Goal: Task Accomplishment & Management: Manage account settings

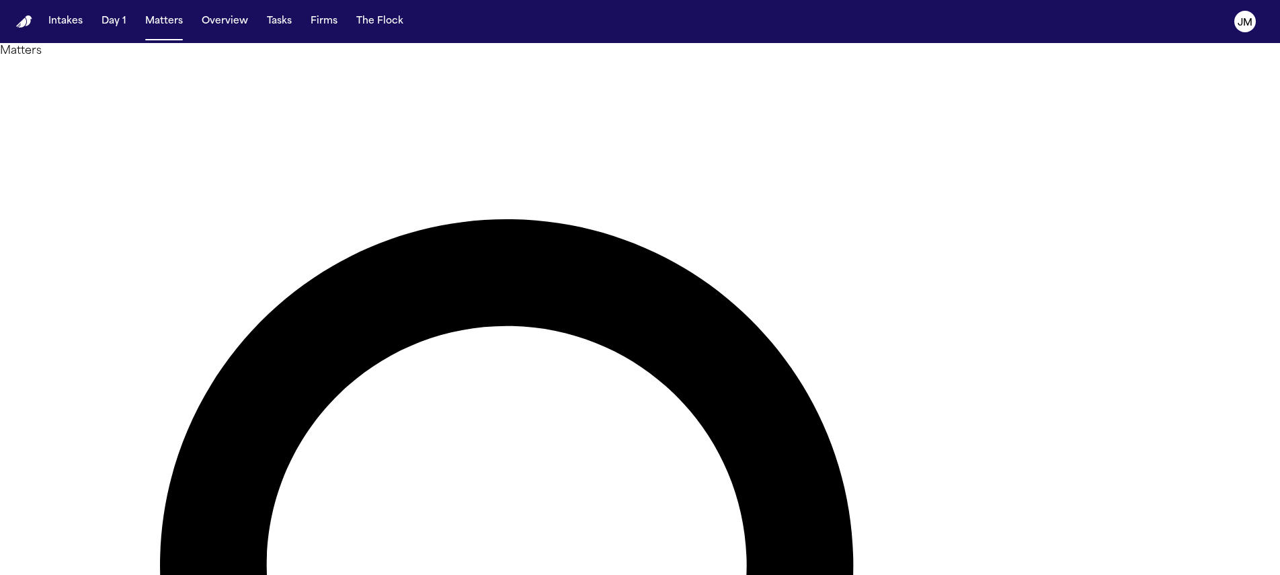
type input "**********"
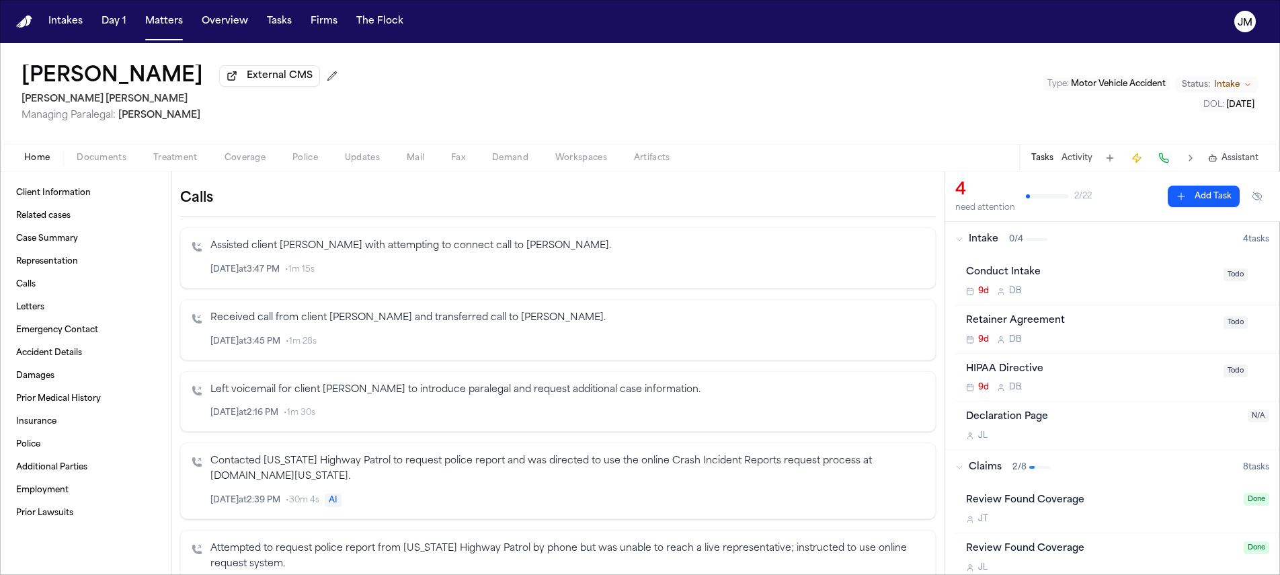
scroll to position [514, 0]
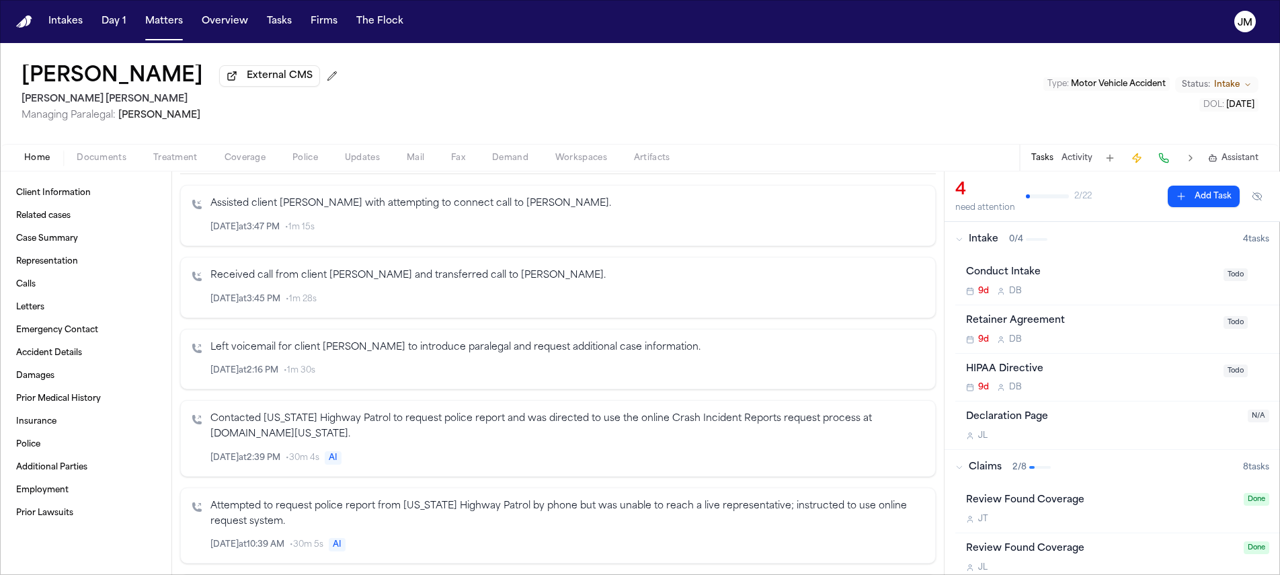
click at [223, 160] on button "Coverage" at bounding box center [245, 158] width 68 height 16
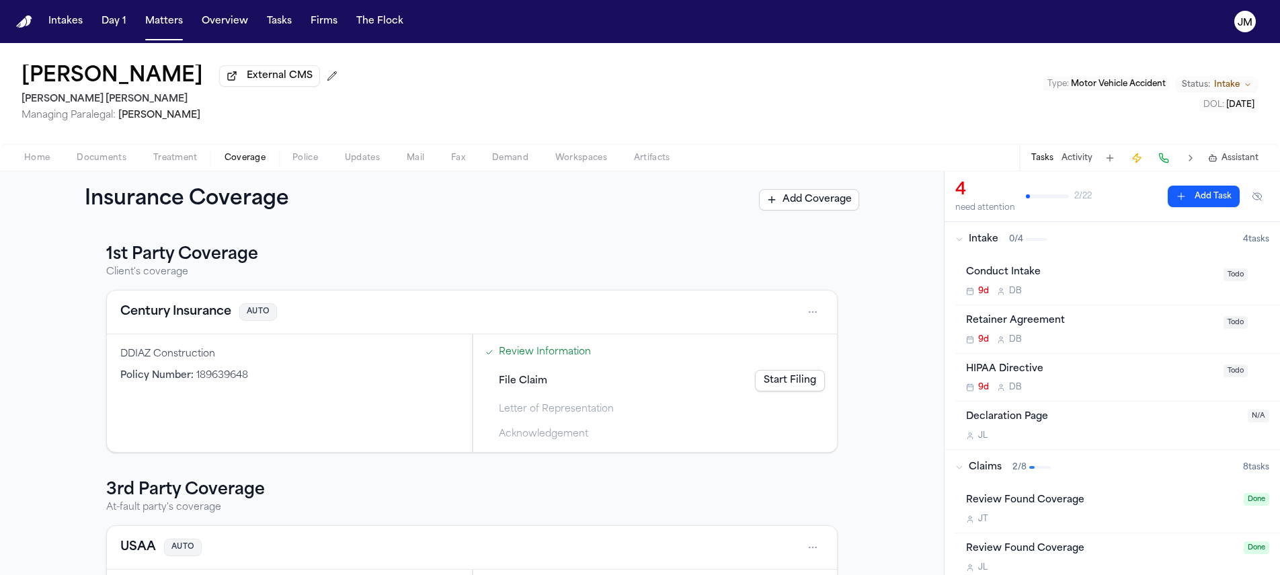
click at [97, 150] on div "Home Documents Treatment Coverage Police Updates Mail Fax Demand Workspaces Art…" at bounding box center [640, 157] width 1280 height 27
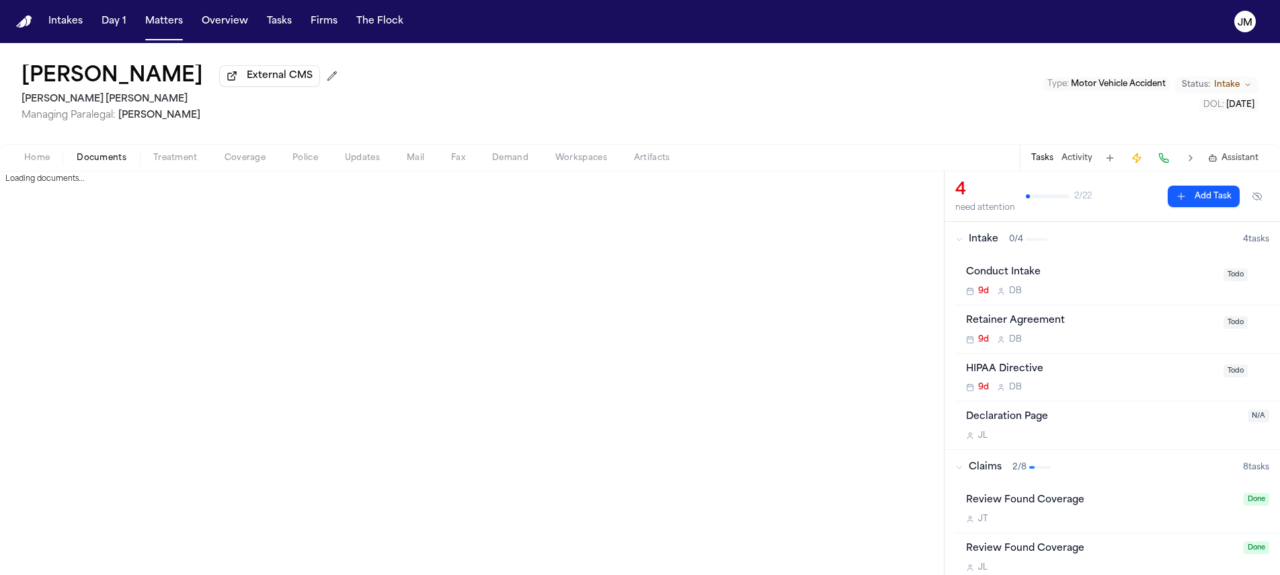
click at [95, 155] on span "Documents" at bounding box center [102, 158] width 50 height 11
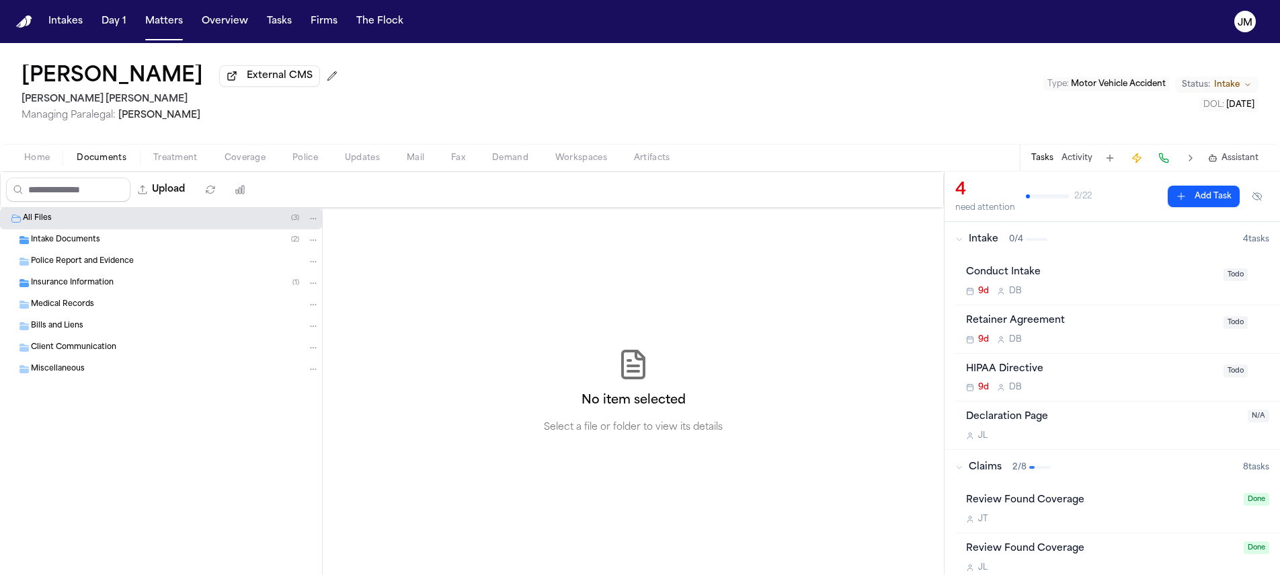
click at [76, 294] on div "Insurance Information ( 1 )" at bounding box center [161, 283] width 322 height 22
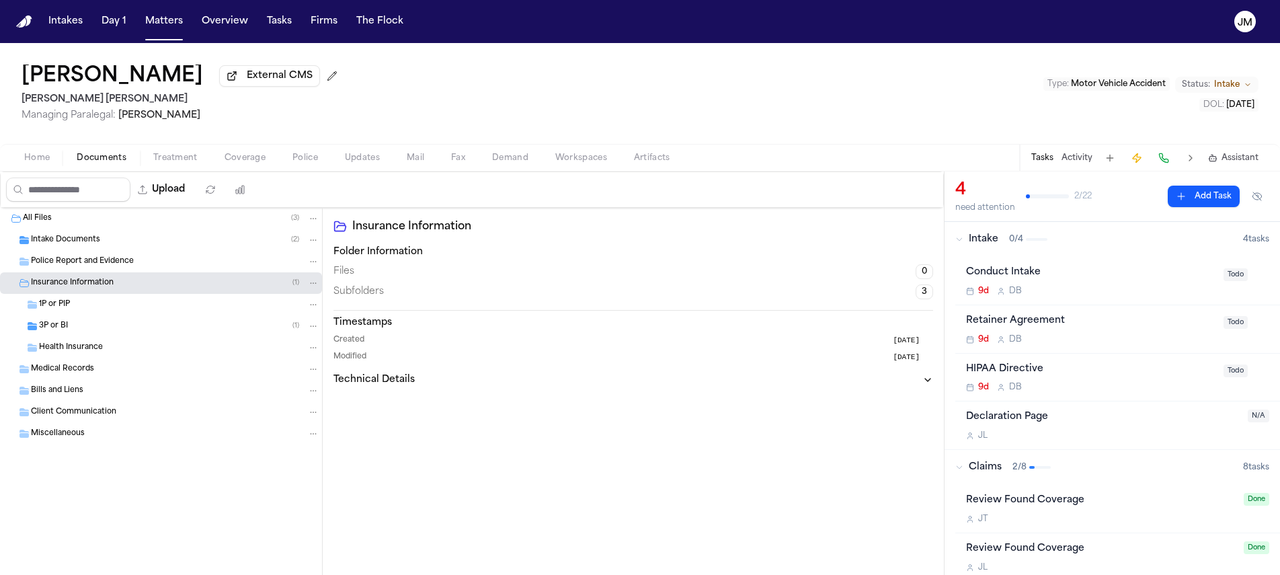
click at [76, 331] on div "3P or BI ( 1 )" at bounding box center [179, 326] width 280 height 12
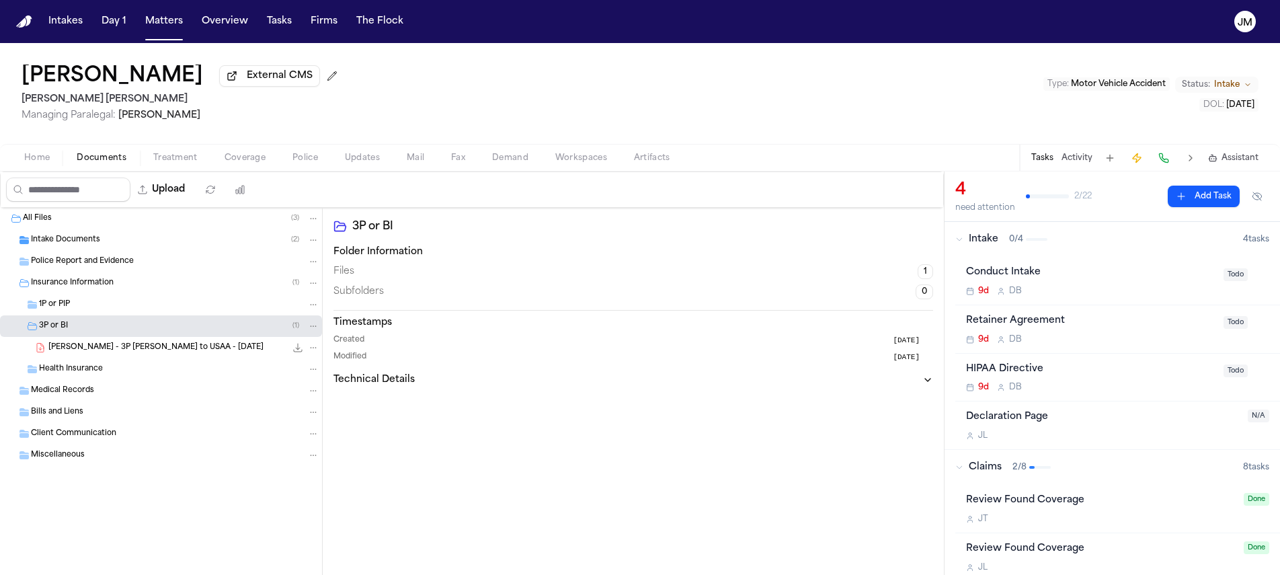
click at [155, 158] on span "Treatment" at bounding box center [175, 158] width 44 height 11
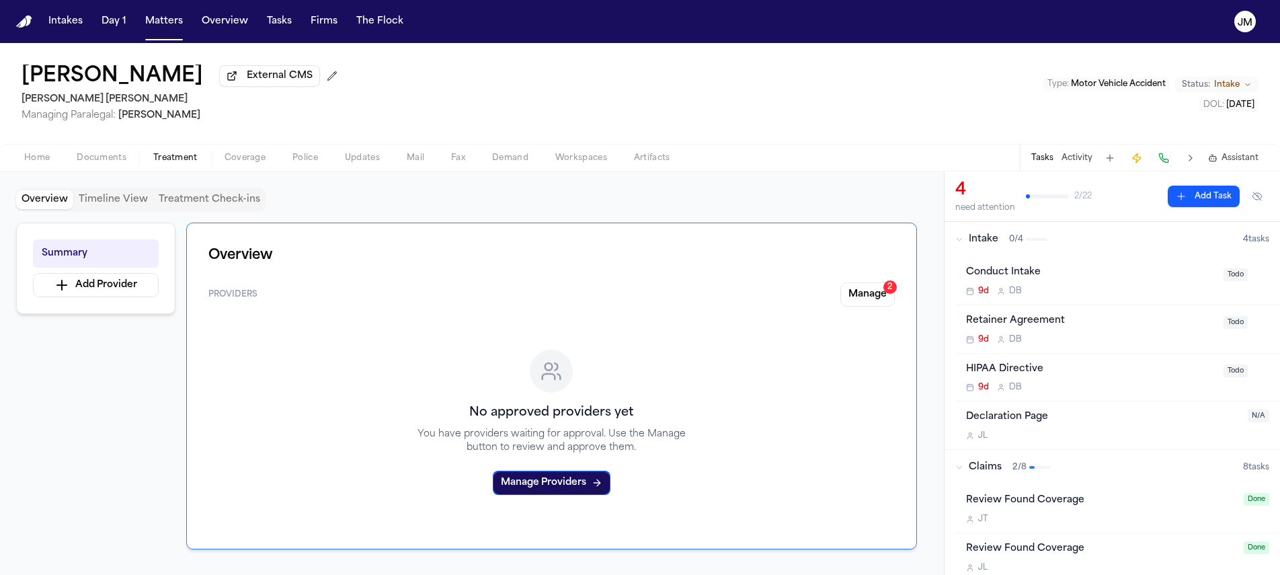
click at [36, 157] on span "Home" at bounding box center [37, 158] width 26 height 11
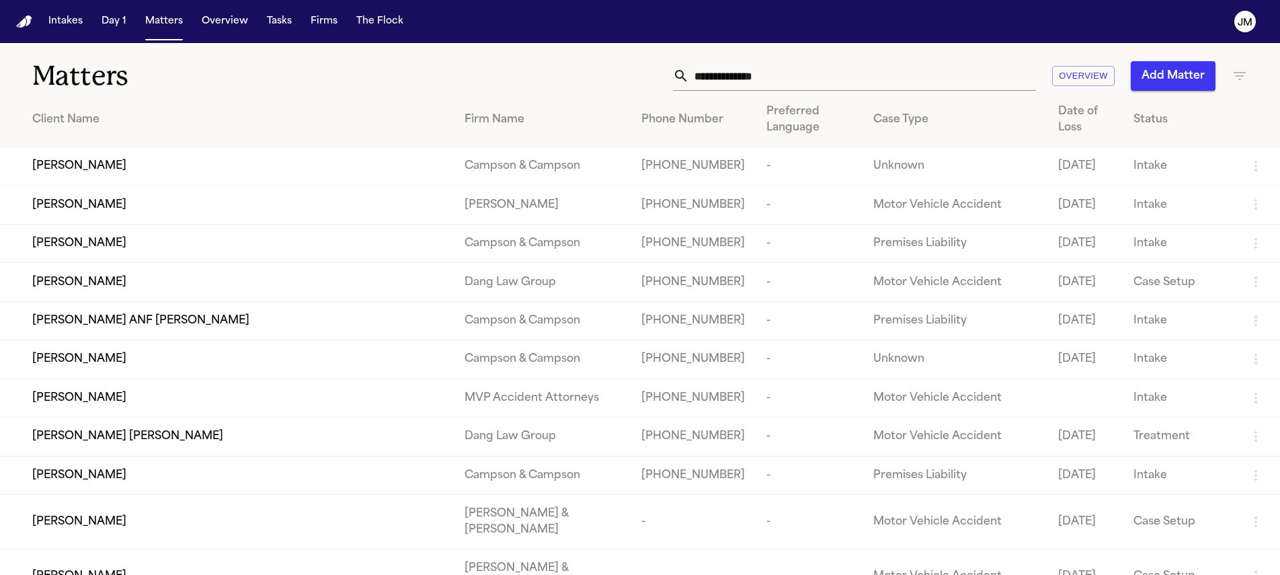
click at [767, 80] on input "text" at bounding box center [862, 76] width 347 height 30
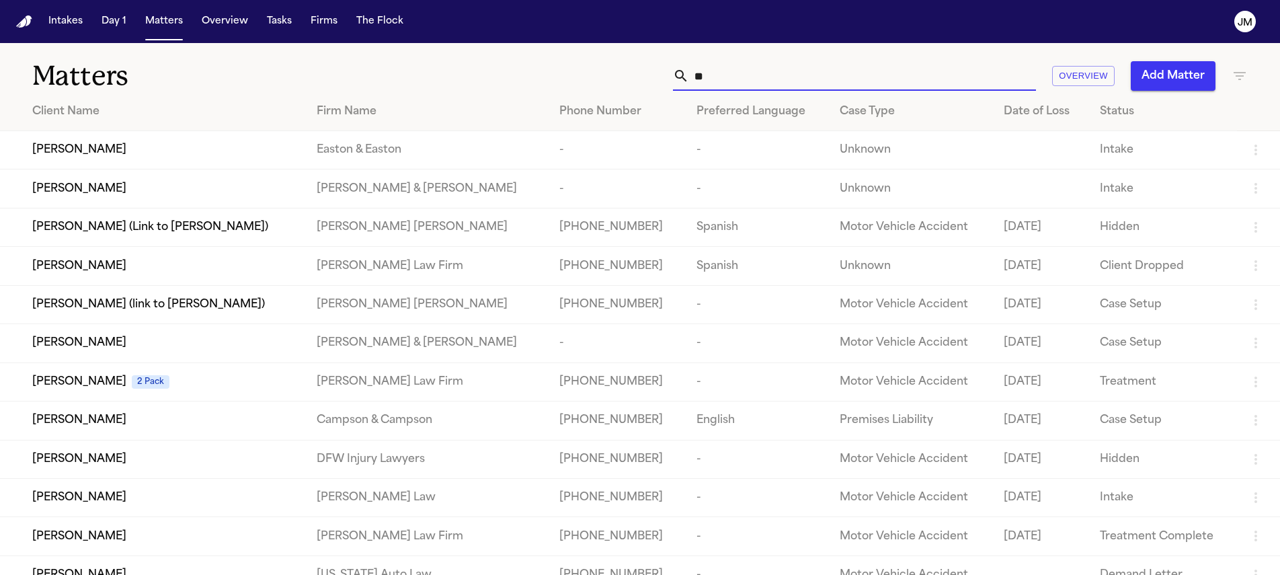
type input "*"
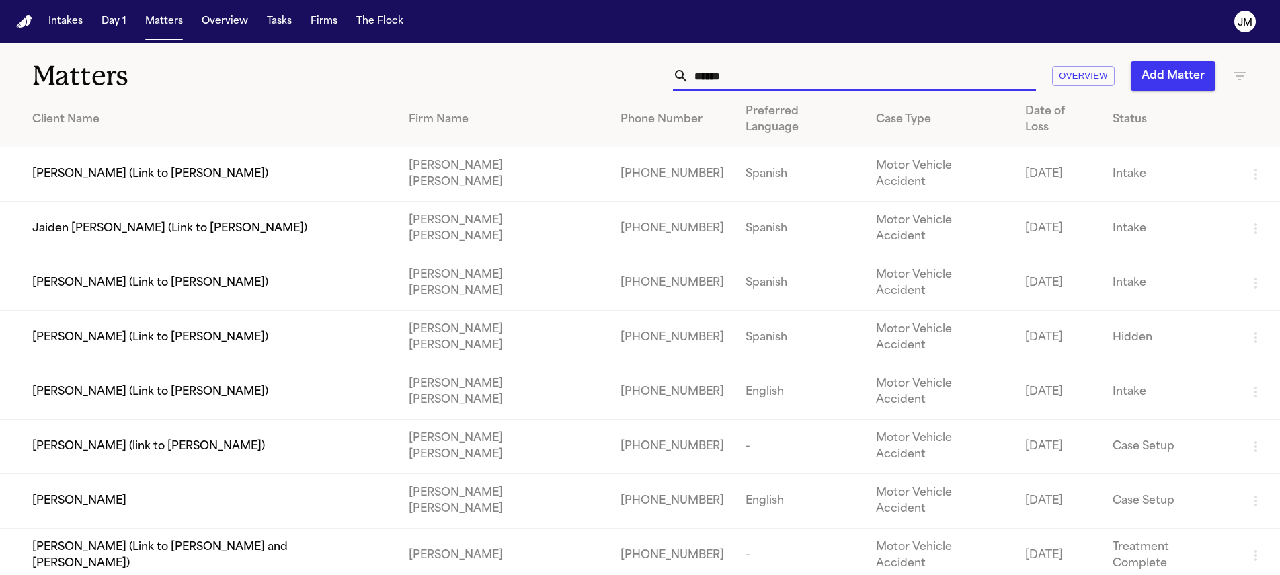
type input "******"
click at [186, 493] on div "[PERSON_NAME]" at bounding box center [209, 501] width 355 height 16
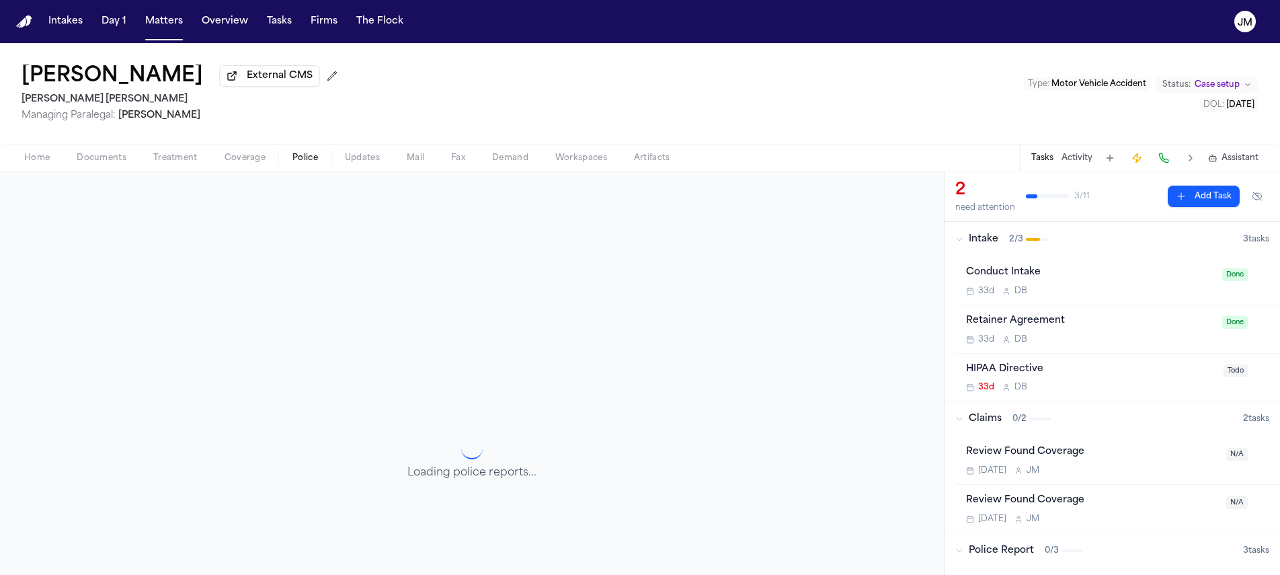
click at [317, 161] on button "Police" at bounding box center [305, 158] width 52 height 16
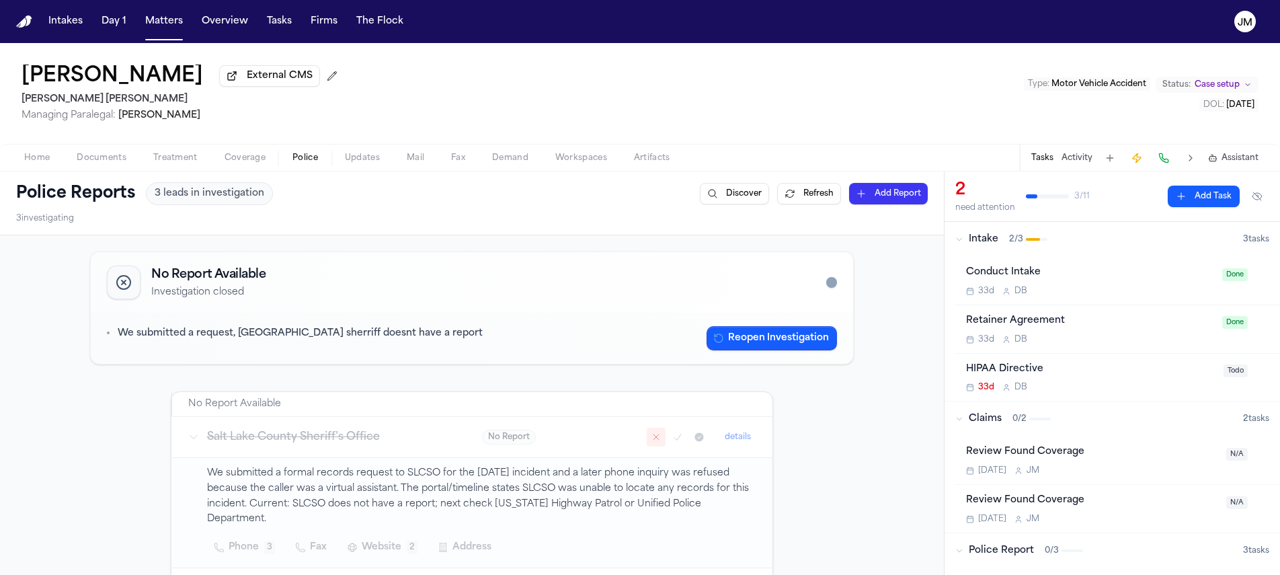
click at [103, 148] on div "Home Documents Treatment Coverage Police Updates Mail Fax Demand Workspaces Art…" at bounding box center [640, 157] width 1280 height 27
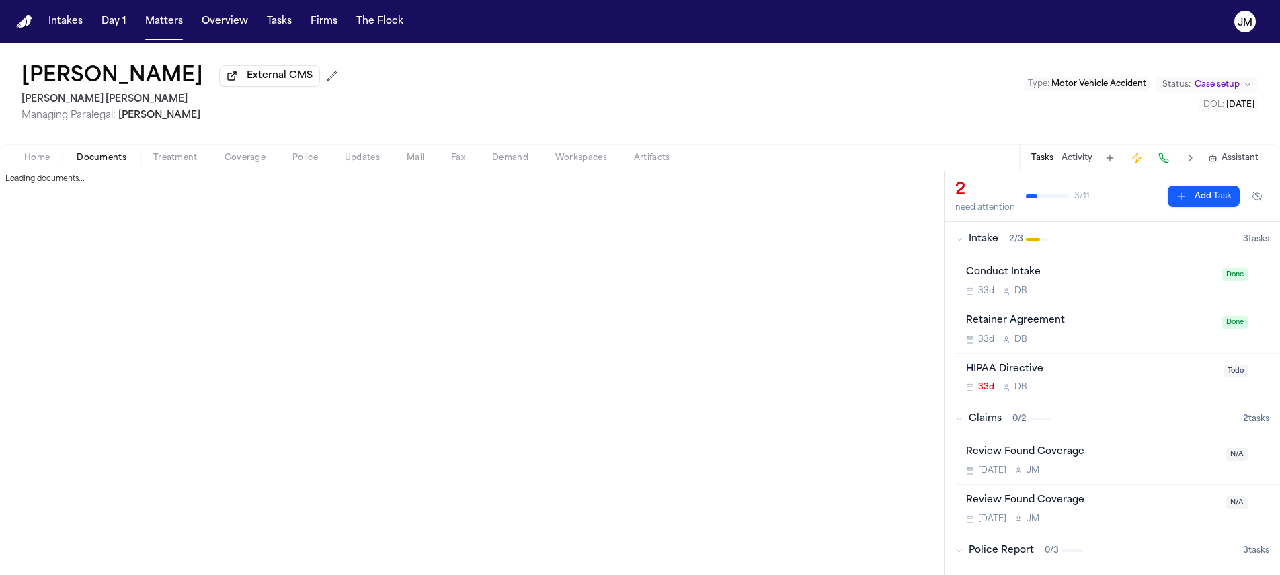
click at [102, 155] on span "Documents" at bounding box center [102, 158] width 50 height 11
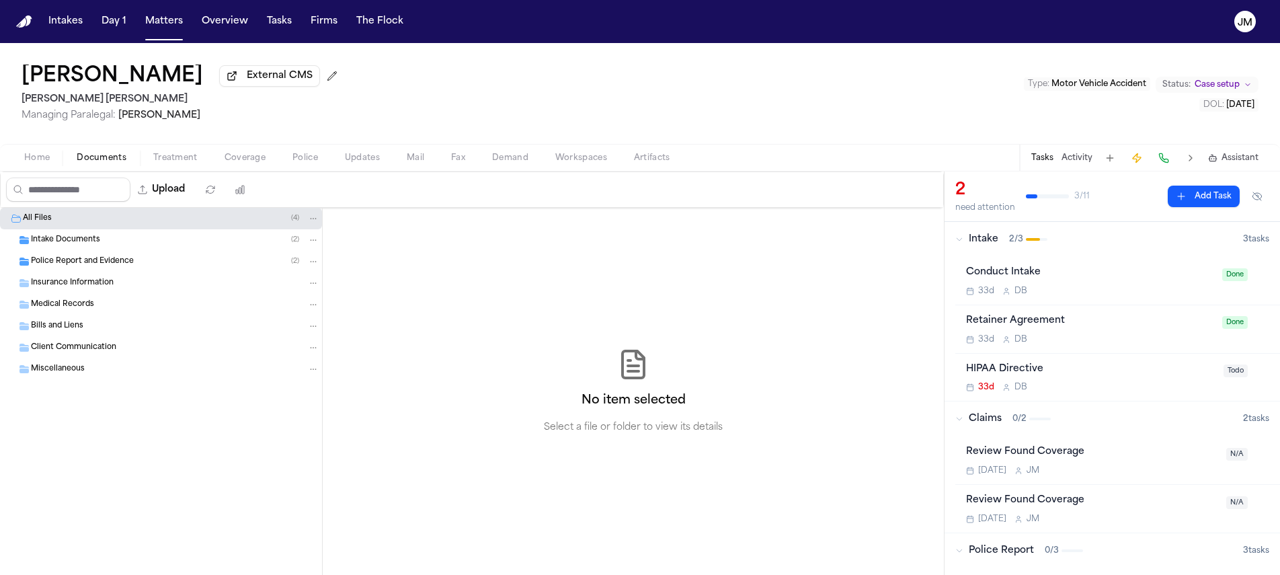
click at [122, 260] on span "Police Report and Evidence" at bounding box center [82, 261] width 103 height 11
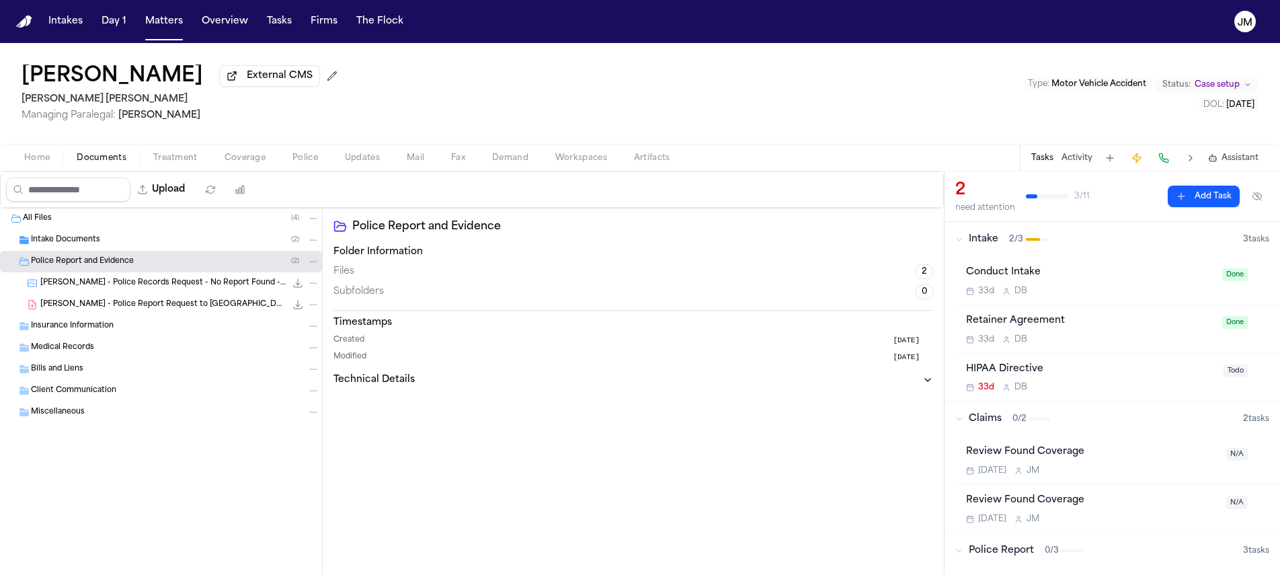
click at [136, 286] on span "M. Herrera - Police Records Request - No Report Found - Salt Lake County Sherif…" at bounding box center [162, 283] width 245 height 11
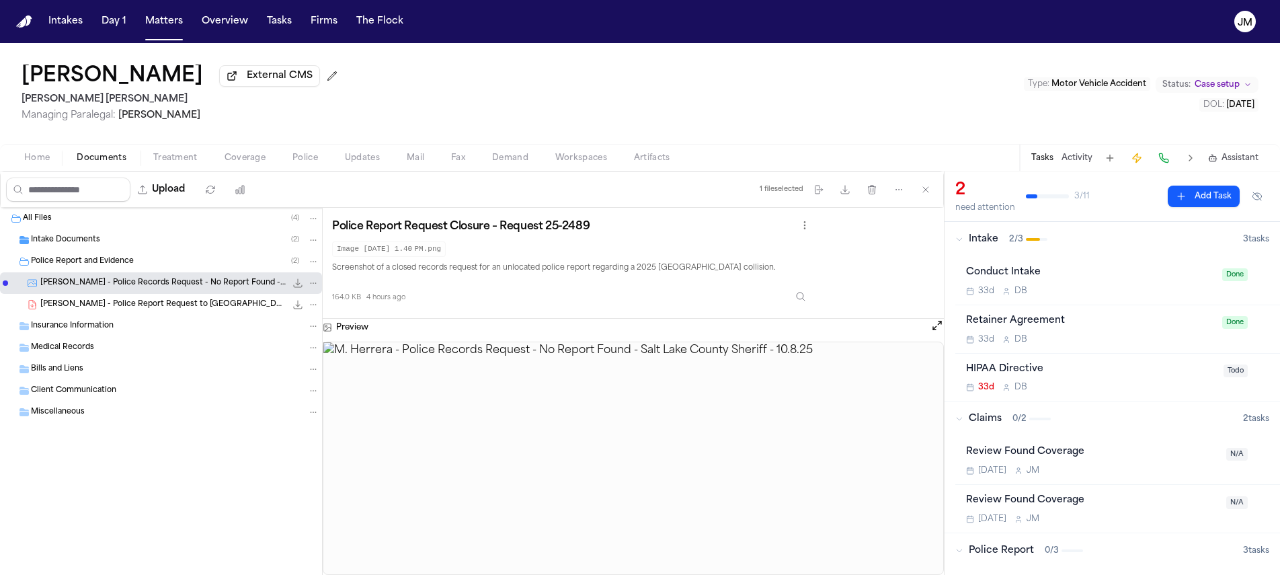
click at [56, 161] on button "Home" at bounding box center [37, 158] width 52 height 16
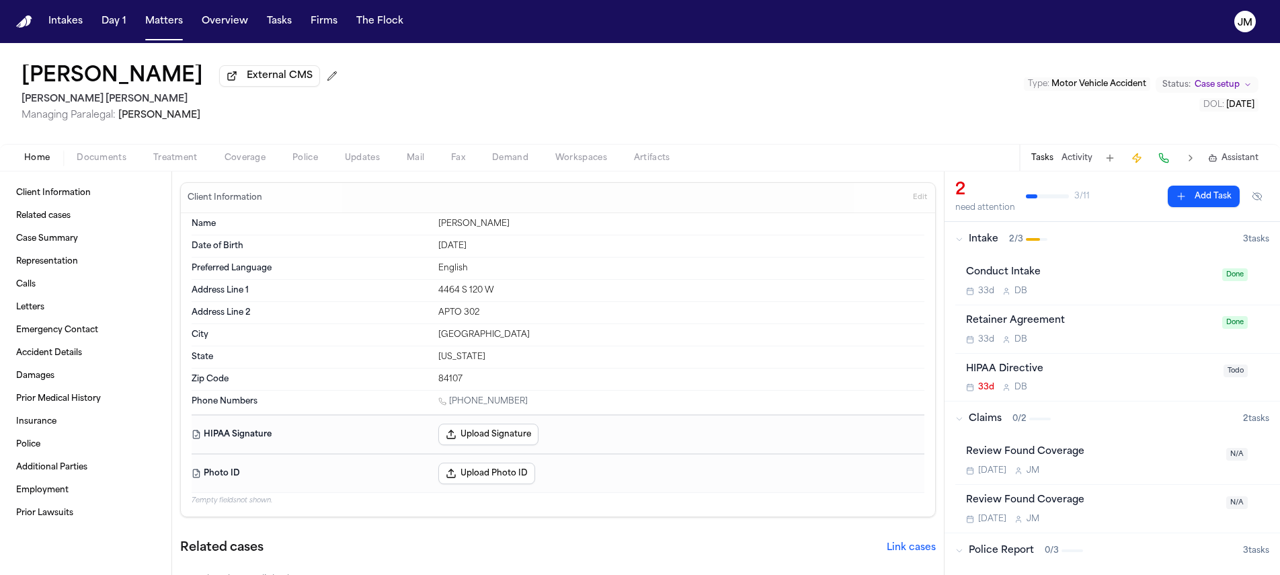
click at [112, 163] on span "Documents" at bounding box center [102, 158] width 50 height 11
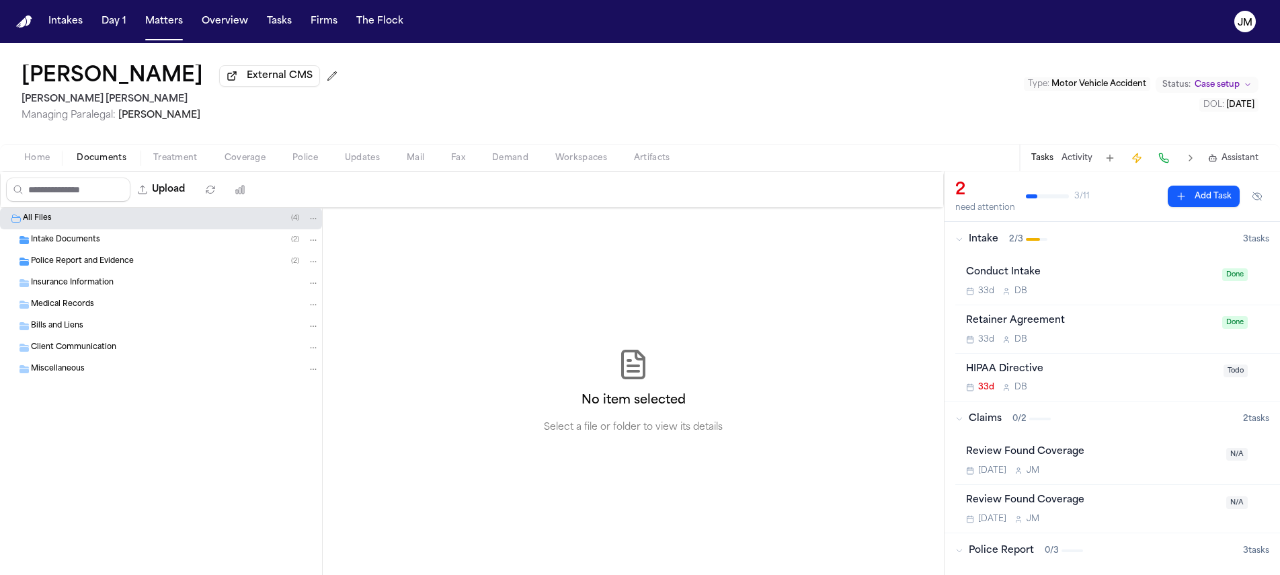
click at [92, 249] on div "Intake Documents ( 2 )" at bounding box center [161, 240] width 322 height 22
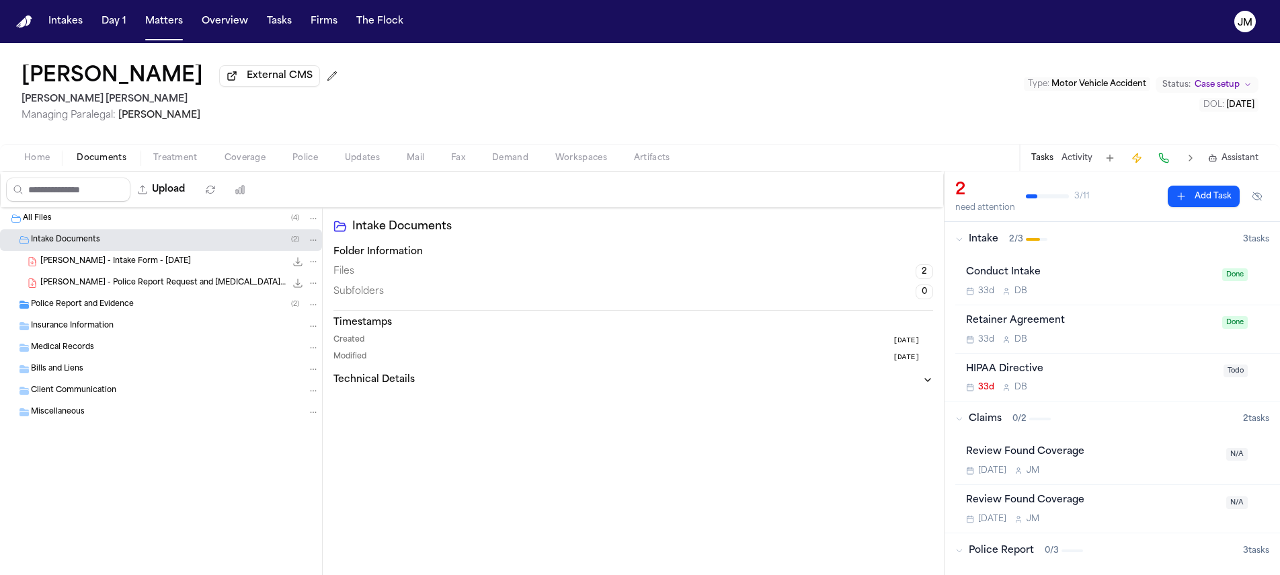
click at [108, 260] on span "M. Herrera - Intake Form - 9.3.25" at bounding box center [115, 261] width 151 height 11
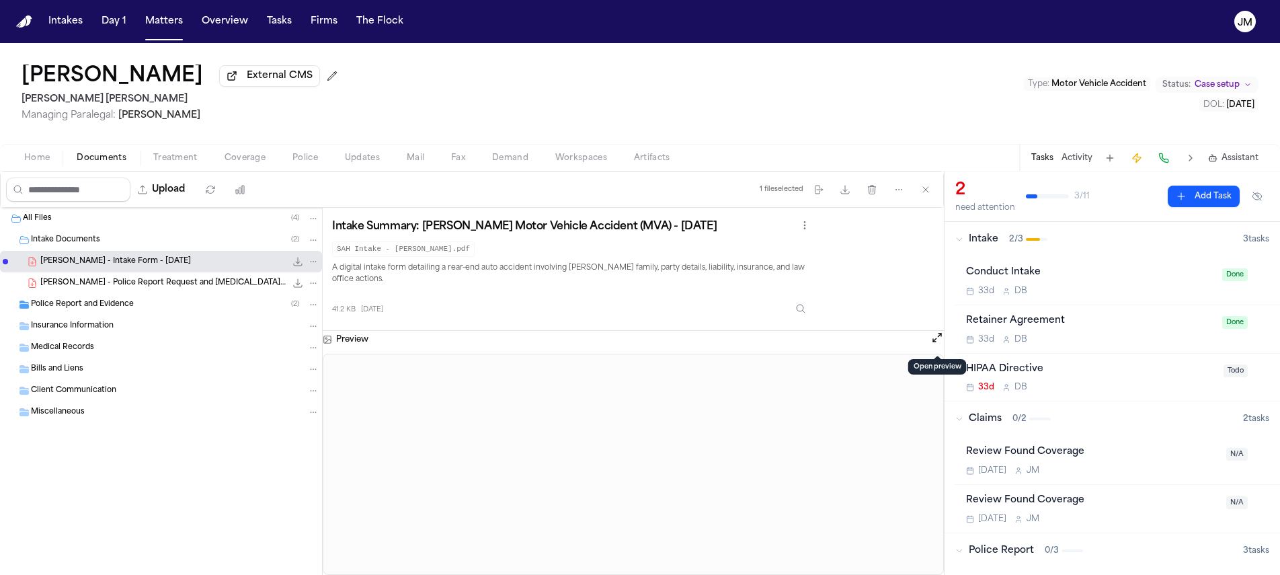
click at [933, 342] on button "Open preview" at bounding box center [936, 337] width 13 height 13
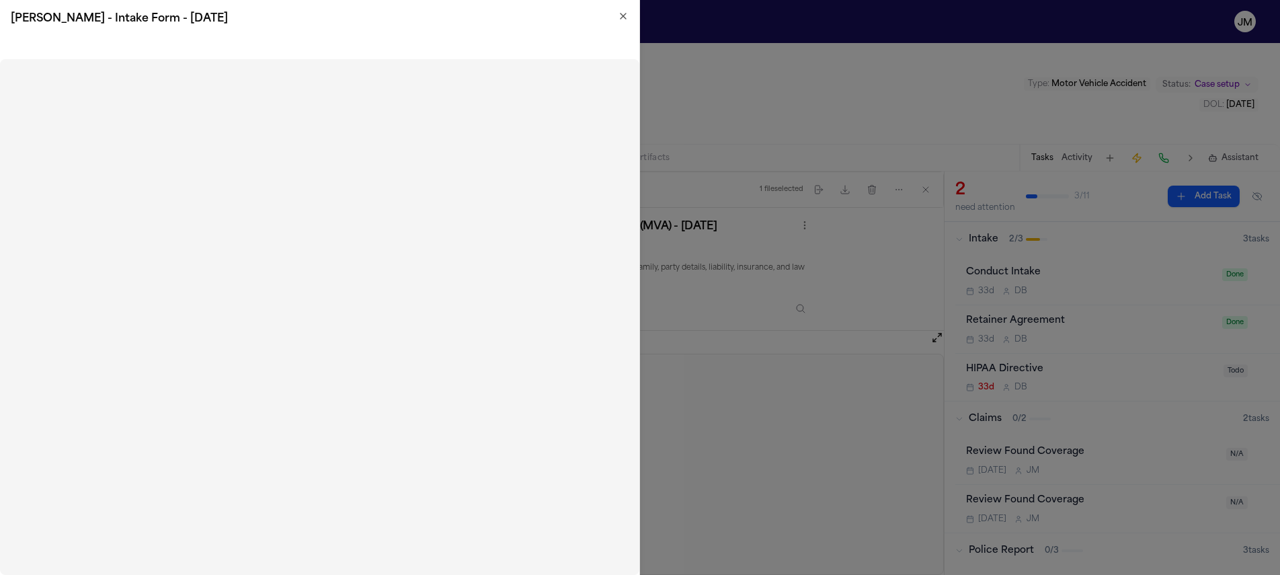
click at [622, 19] on icon "button" at bounding box center [623, 16] width 11 height 11
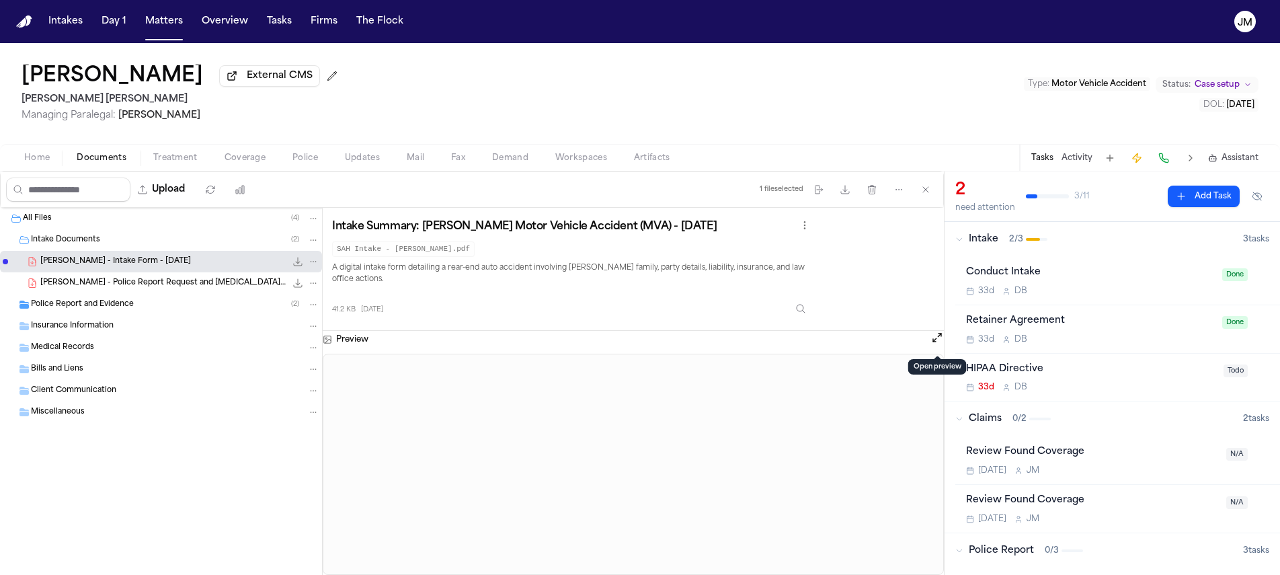
click at [115, 315] on div "Police Report and Evidence ( 2 )" at bounding box center [161, 305] width 322 height 22
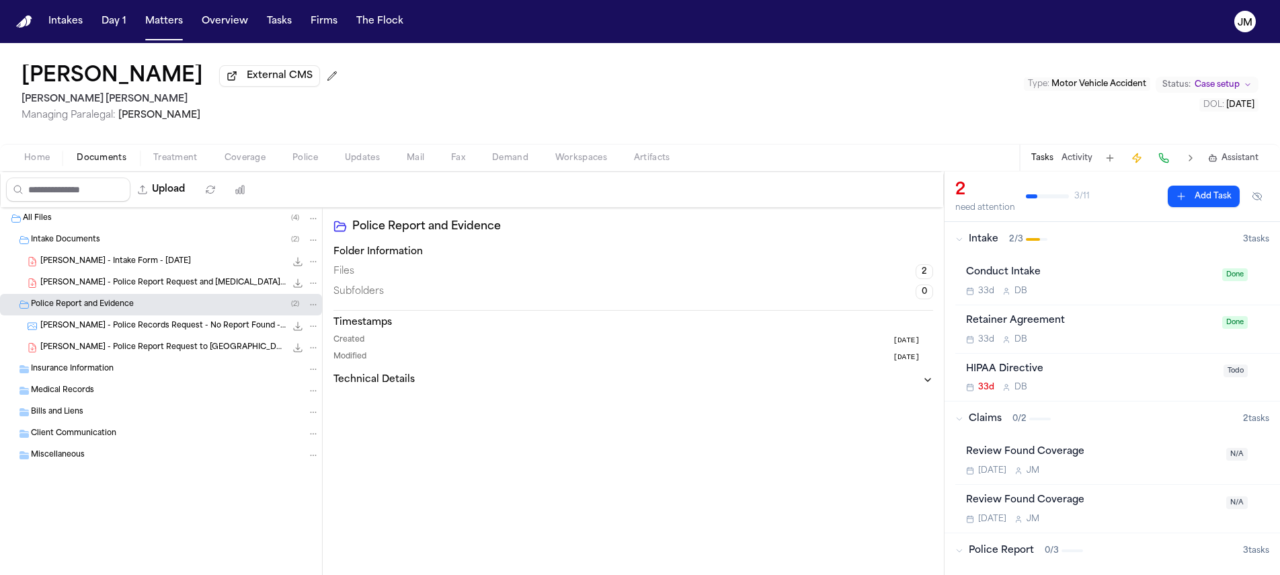
click at [188, 329] on span "M. Herrera - Police Records Request - No Report Found - Salt Lake County Sherif…" at bounding box center [162, 326] width 245 height 11
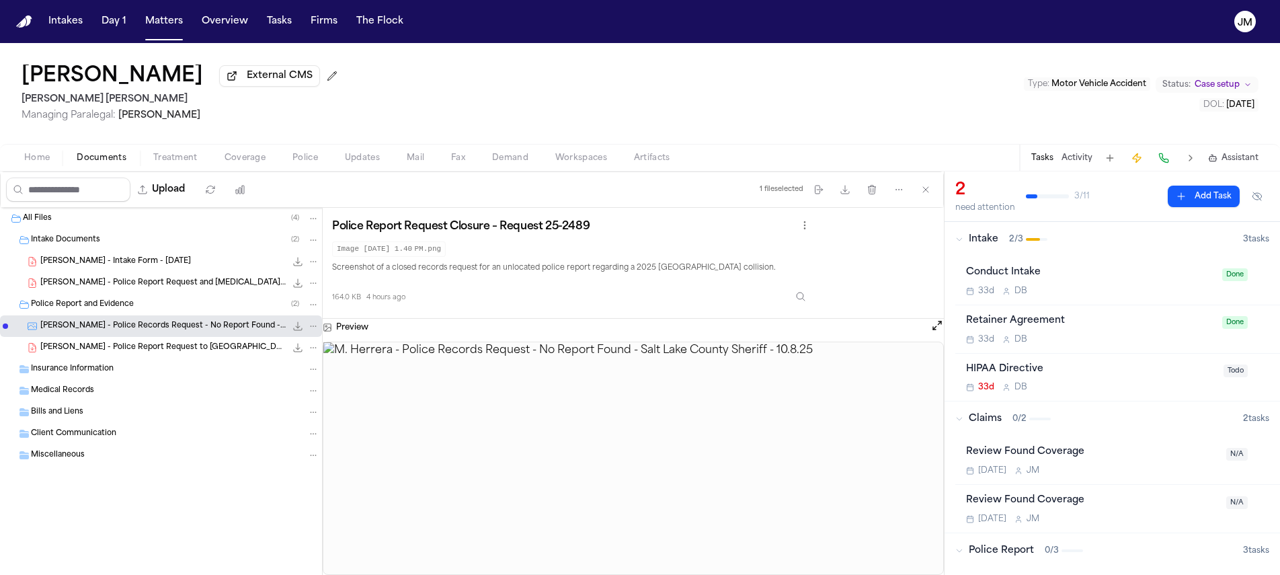
click at [50, 160] on button "Home" at bounding box center [37, 158] width 52 height 16
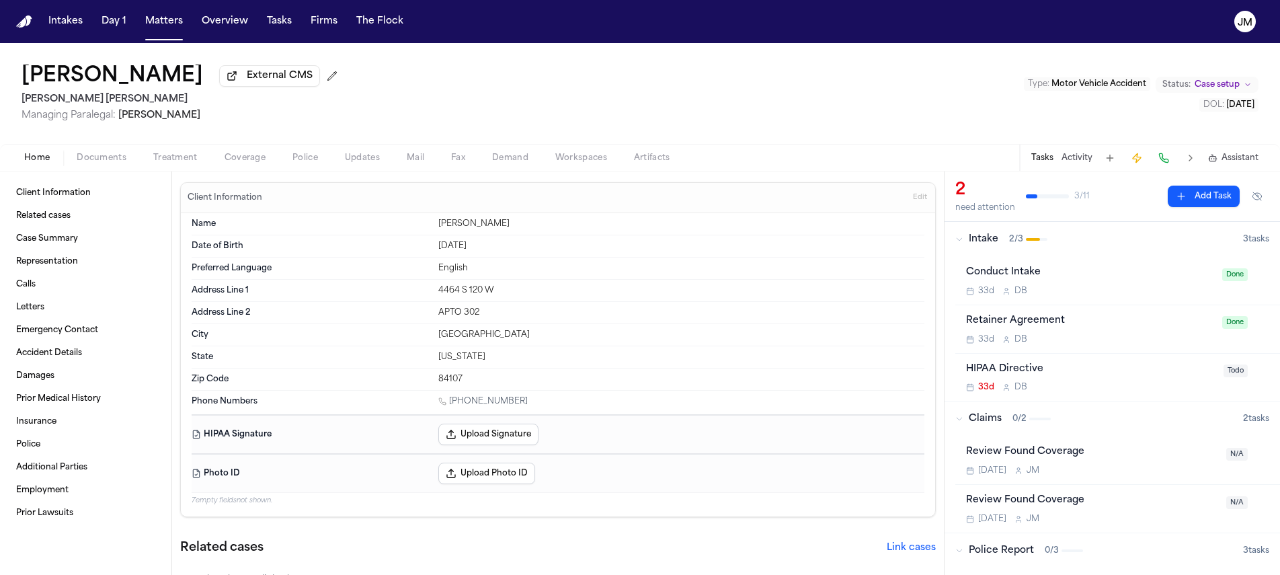
click at [118, 163] on span "Documents" at bounding box center [102, 158] width 50 height 11
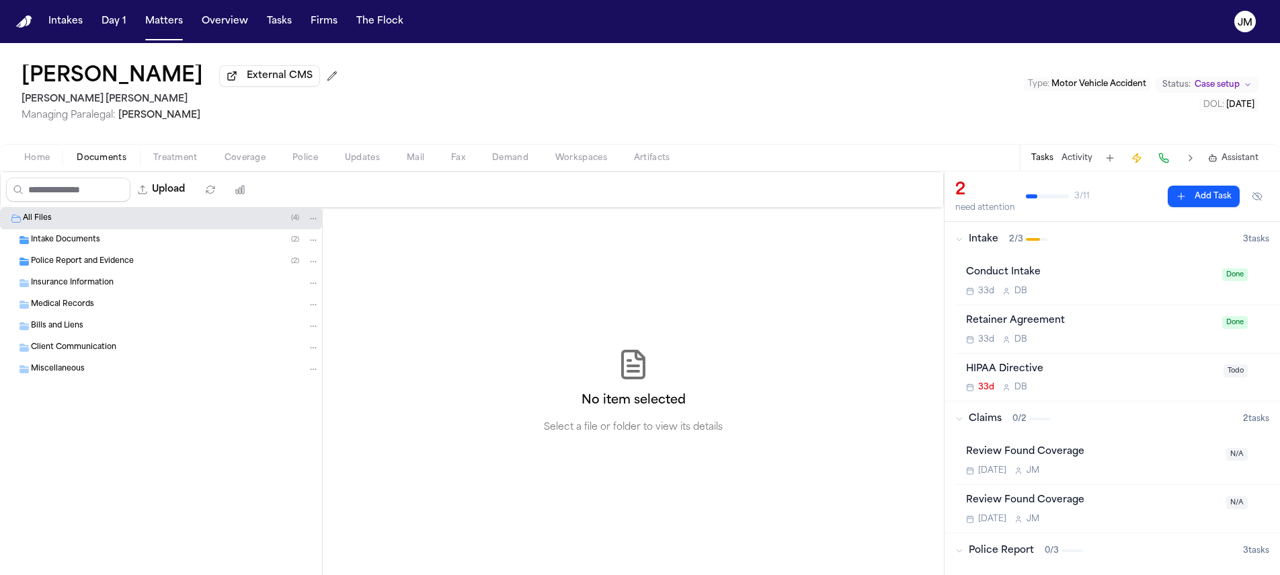
click at [83, 262] on span "Police Report and Evidence" at bounding box center [82, 261] width 103 height 11
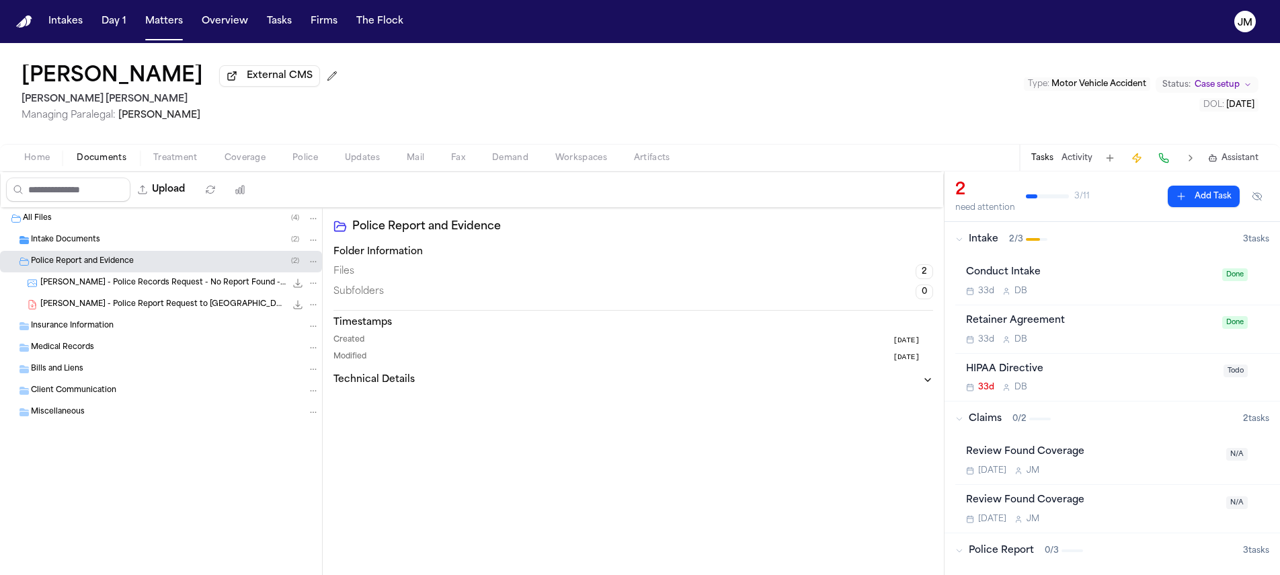
click at [74, 246] on span "Intake Documents" at bounding box center [65, 240] width 69 height 11
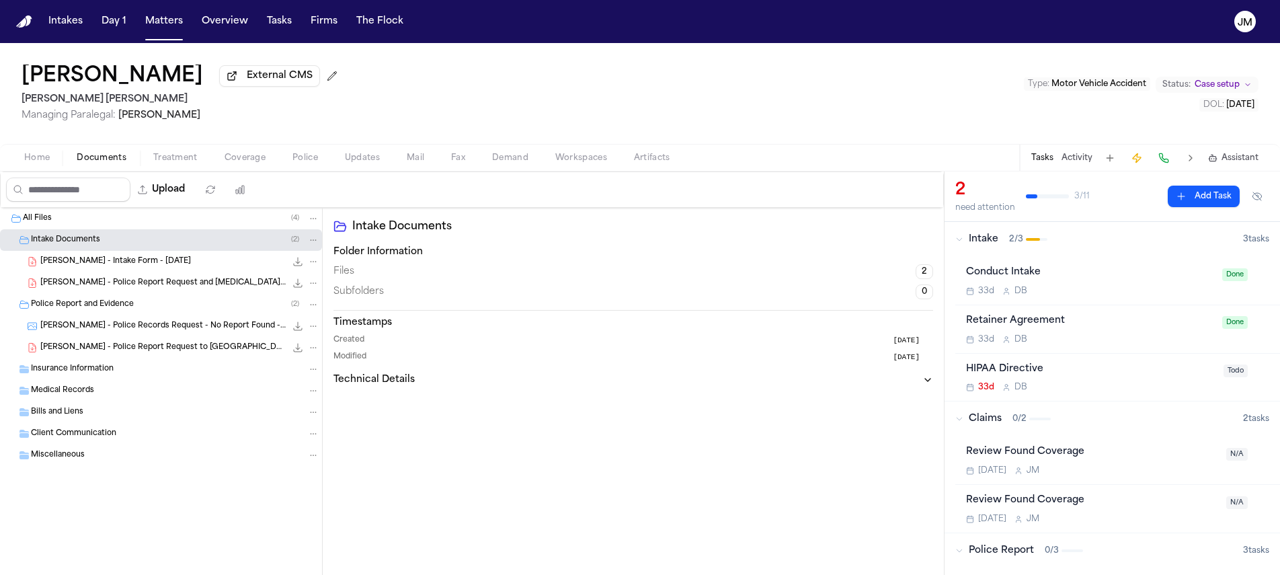
click at [89, 304] on span "Police Report and Evidence" at bounding box center [82, 304] width 103 height 11
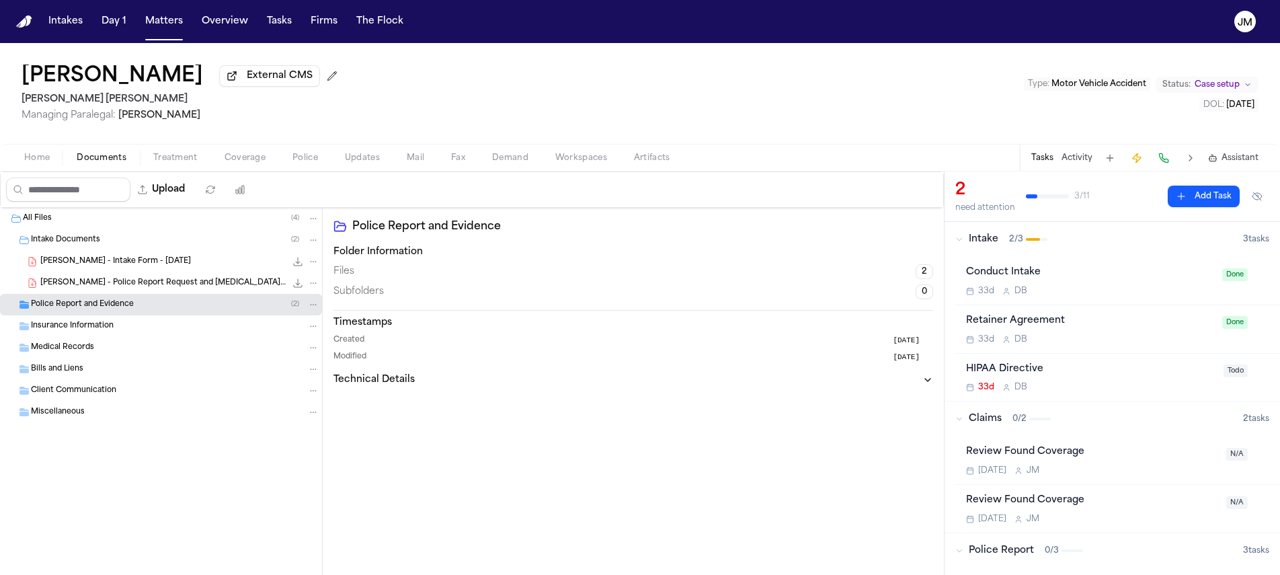
click at [130, 305] on span "Police Report and Evidence" at bounding box center [82, 304] width 103 height 11
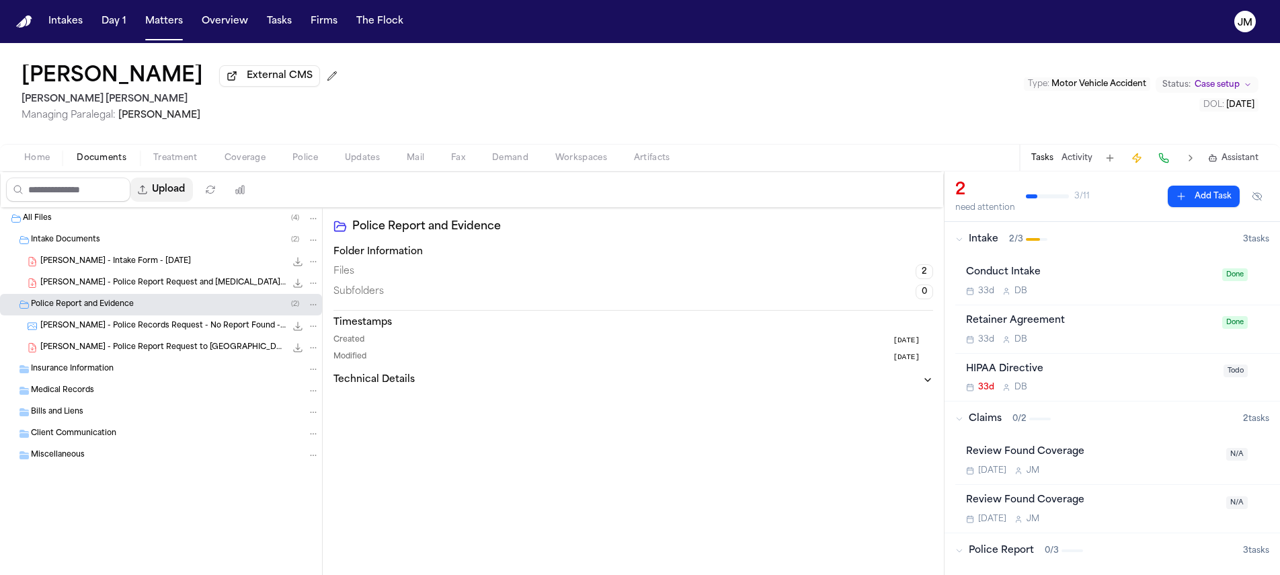
click at [184, 201] on button "Upload" at bounding box center [161, 189] width 63 height 24
select select "**********"
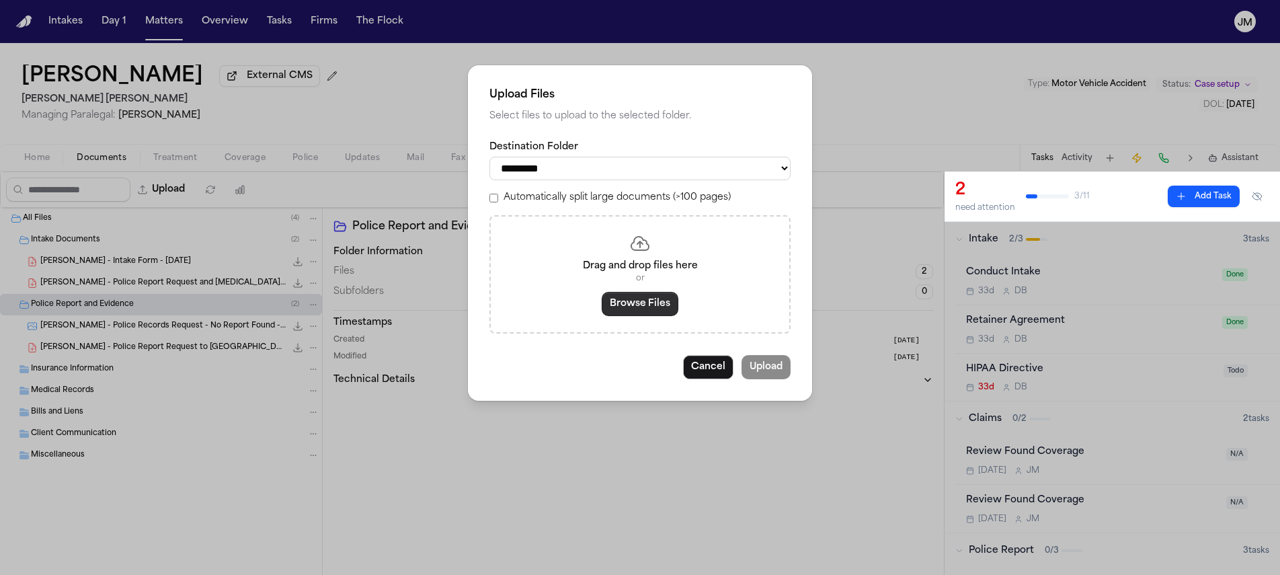
click at [663, 301] on button "Browse Files" at bounding box center [640, 304] width 77 height 24
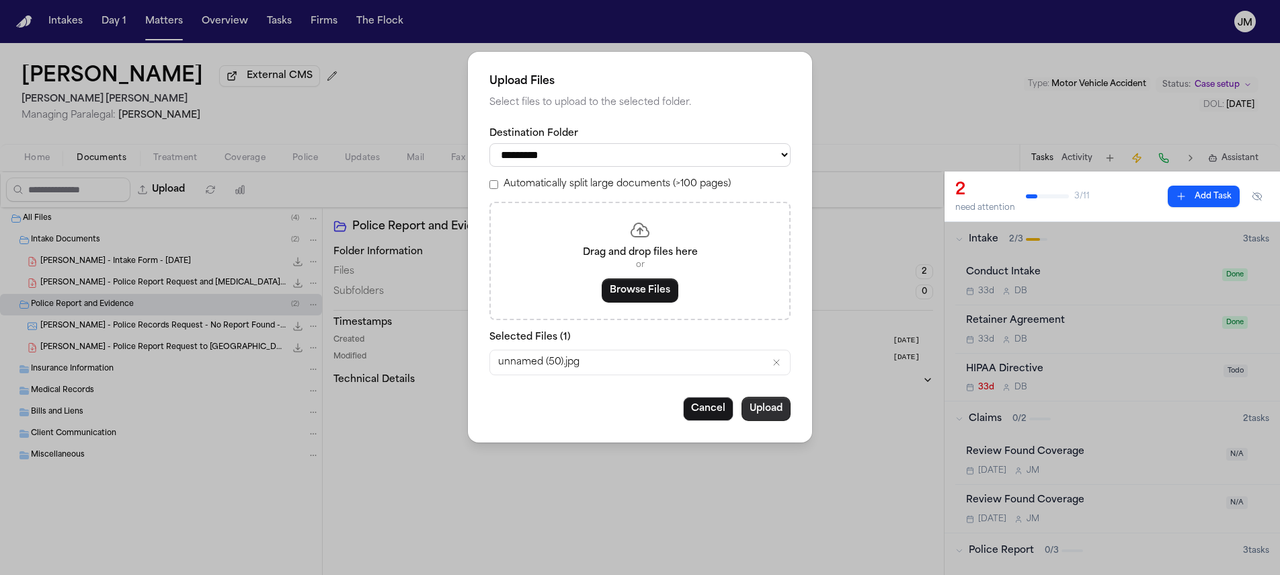
click at [778, 418] on button "Upload" at bounding box center [766, 409] width 49 height 24
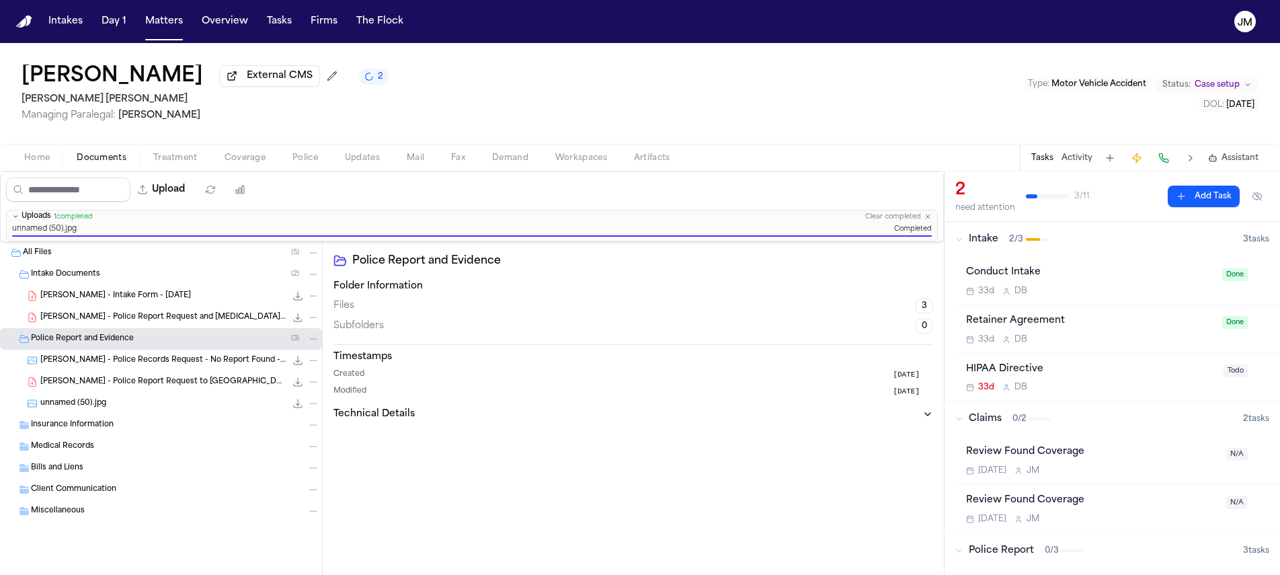
click at [88, 409] on span "unnamed (50).jpg" at bounding box center [73, 403] width 66 height 11
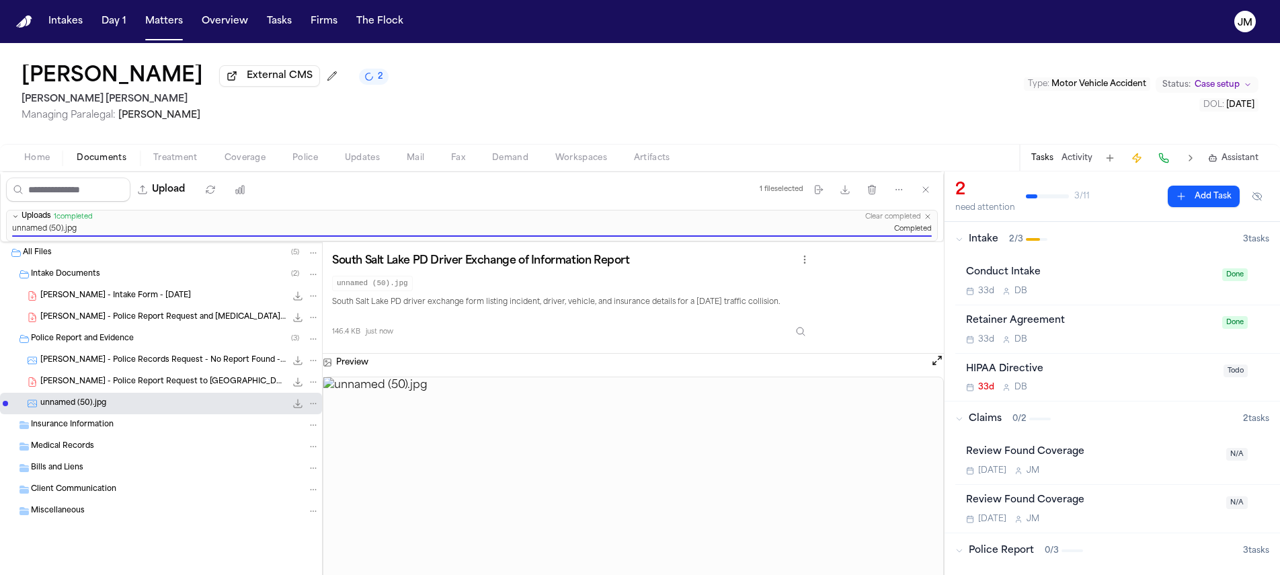
click at [658, 473] on img at bounding box center [633, 483] width 620 height 212
click at [938, 362] on button "Open preview" at bounding box center [936, 360] width 13 height 13
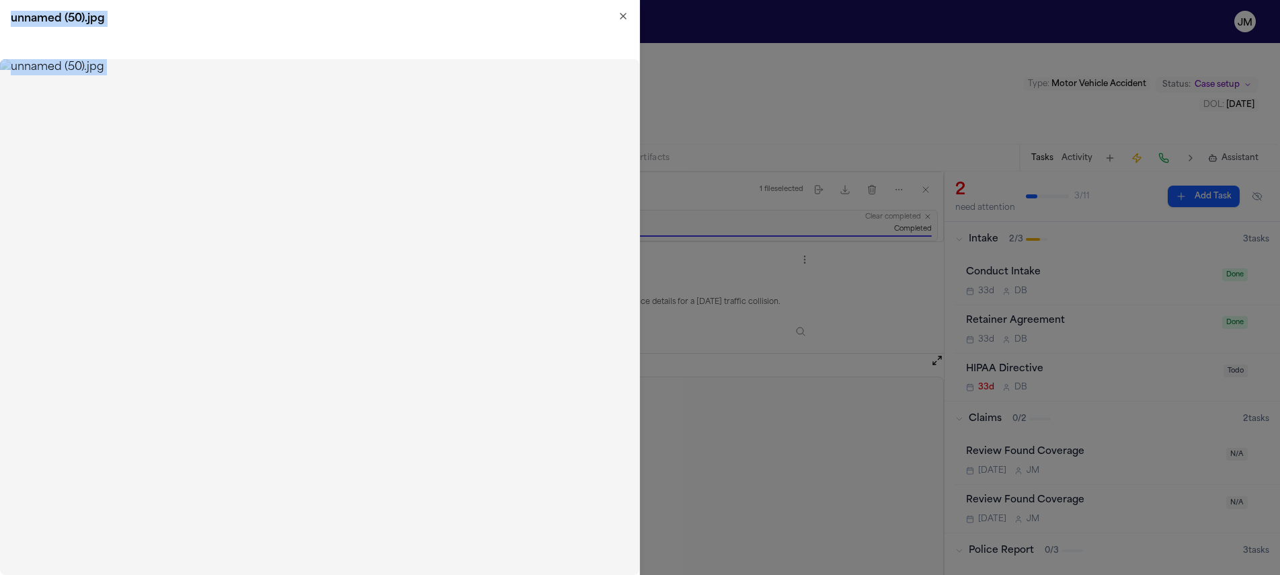
click at [627, 11] on div "unnamed (50).jpg Close" at bounding box center [320, 287] width 640 height 575
click at [618, 19] on icon "button" at bounding box center [623, 16] width 11 height 11
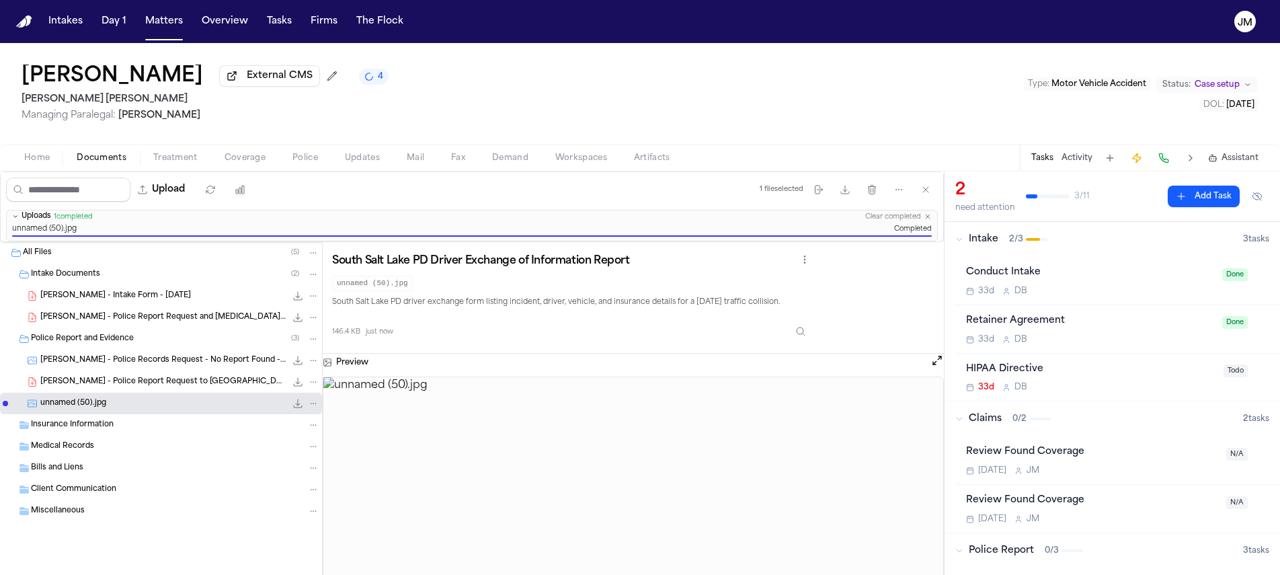
click at [235, 163] on span "Coverage" at bounding box center [245, 158] width 41 height 11
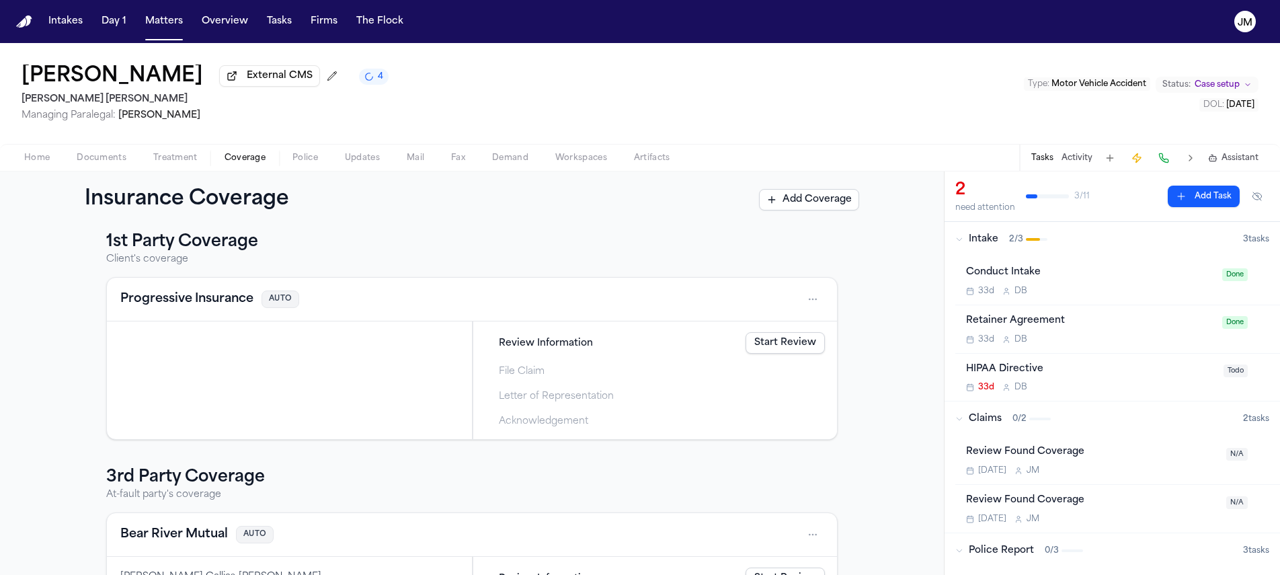
scroll to position [5, 0]
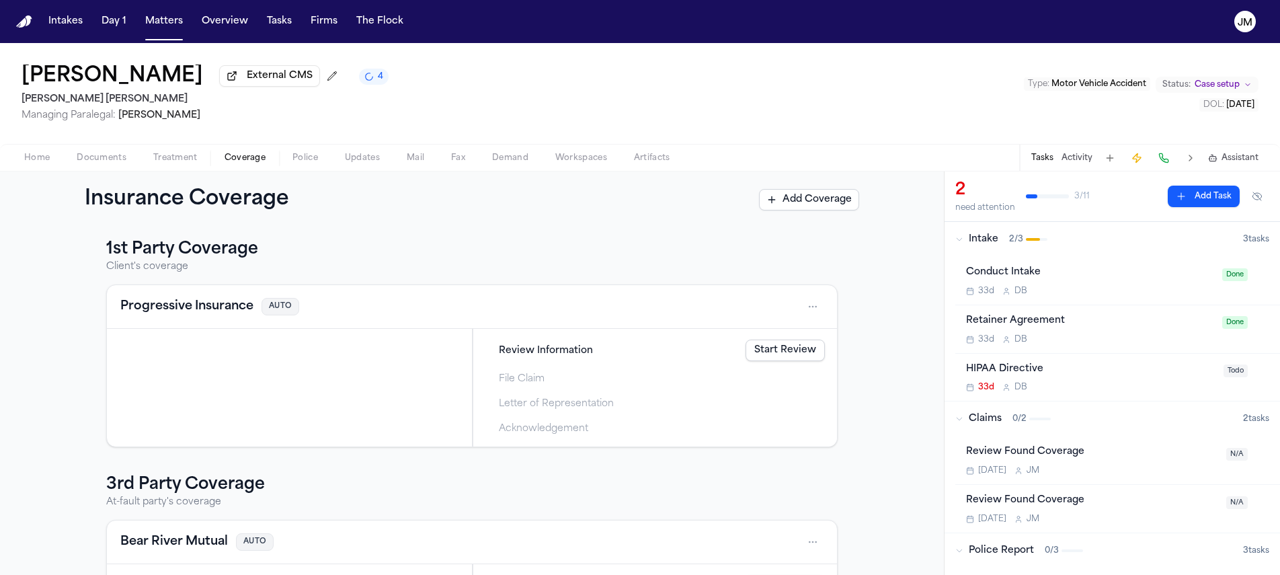
click at [809, 312] on html "Intakes Day 1 Matters Overview Tasks Firms The Flock JM Melfis Herrera External…" at bounding box center [640, 287] width 1280 height 575
click at [772, 331] on div "View coverage details" at bounding box center [765, 344] width 101 height 35
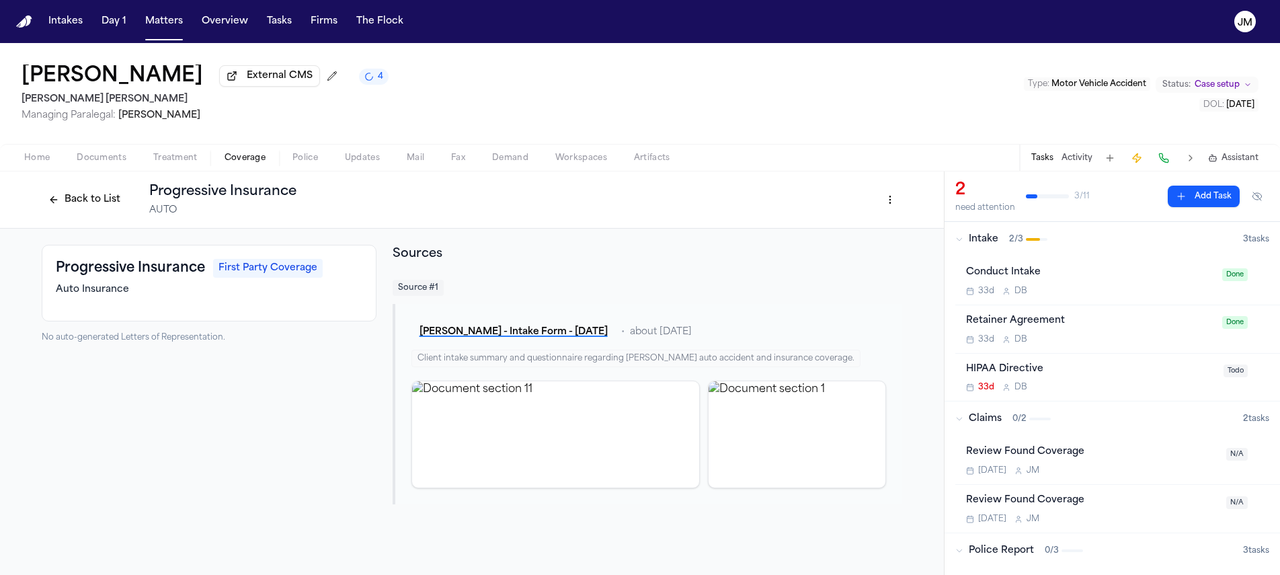
click at [104, 213] on div "Back to List Progressive Insurance AUTO" at bounding box center [169, 199] width 255 height 35
click at [105, 208] on button "Back to List" at bounding box center [84, 200] width 85 height 22
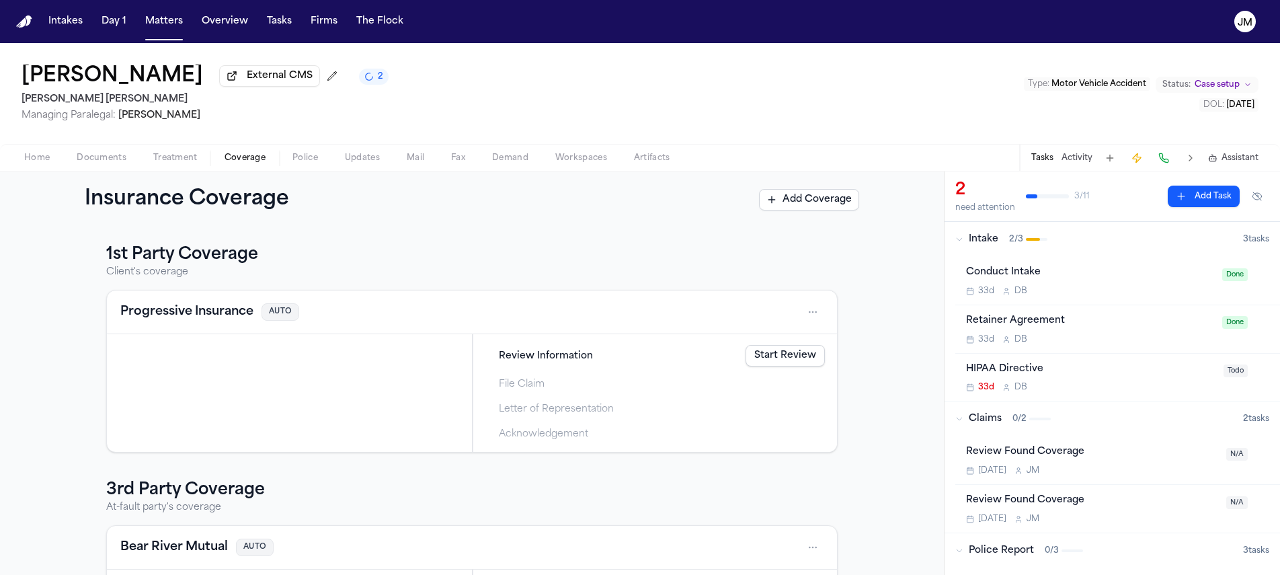
click at [24, 163] on span "Home" at bounding box center [37, 158] width 26 height 11
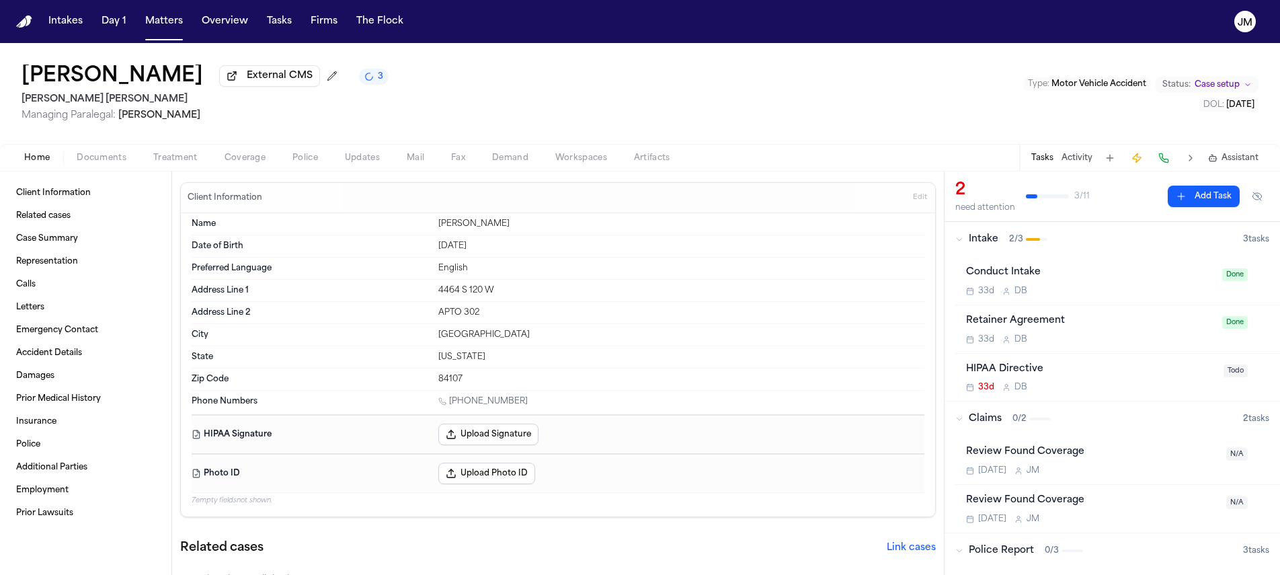
click at [254, 171] on div "Home Documents Treatment Coverage Police Updates Mail Fax Demand Workspaces Art…" at bounding box center [640, 157] width 1280 height 27
click at [253, 163] on span "Coverage" at bounding box center [245, 158] width 41 height 11
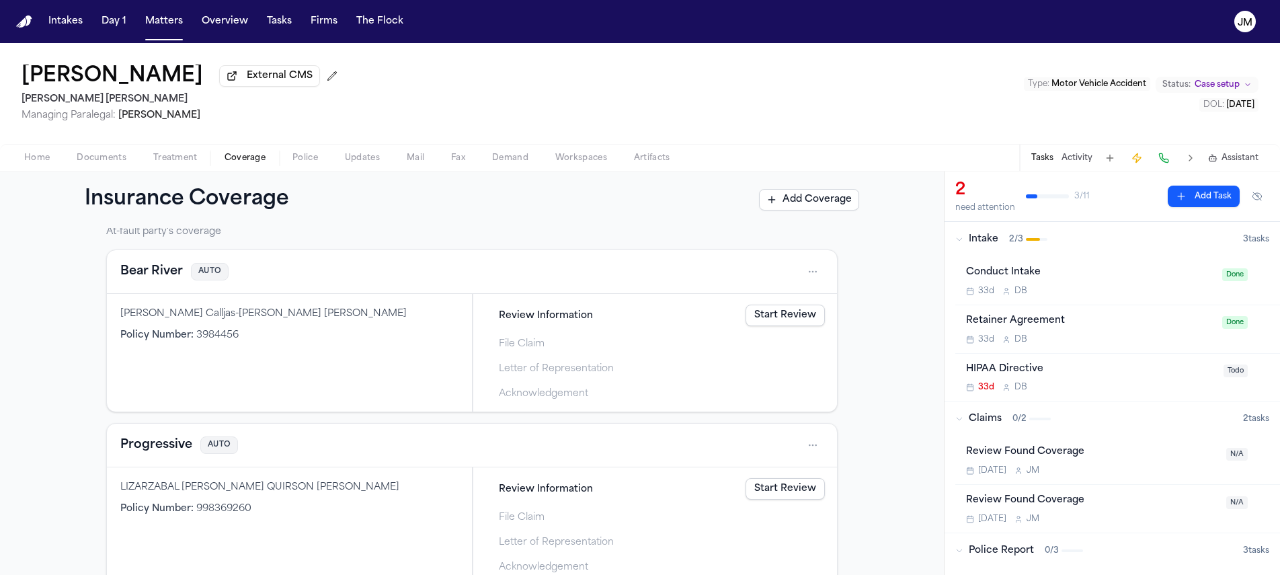
scroll to position [277, 0]
click at [807, 446] on html "Intakes Day 1 Matters Overview Tasks Firms The Flock JM Melfis Herrera External…" at bounding box center [640, 287] width 1280 height 575
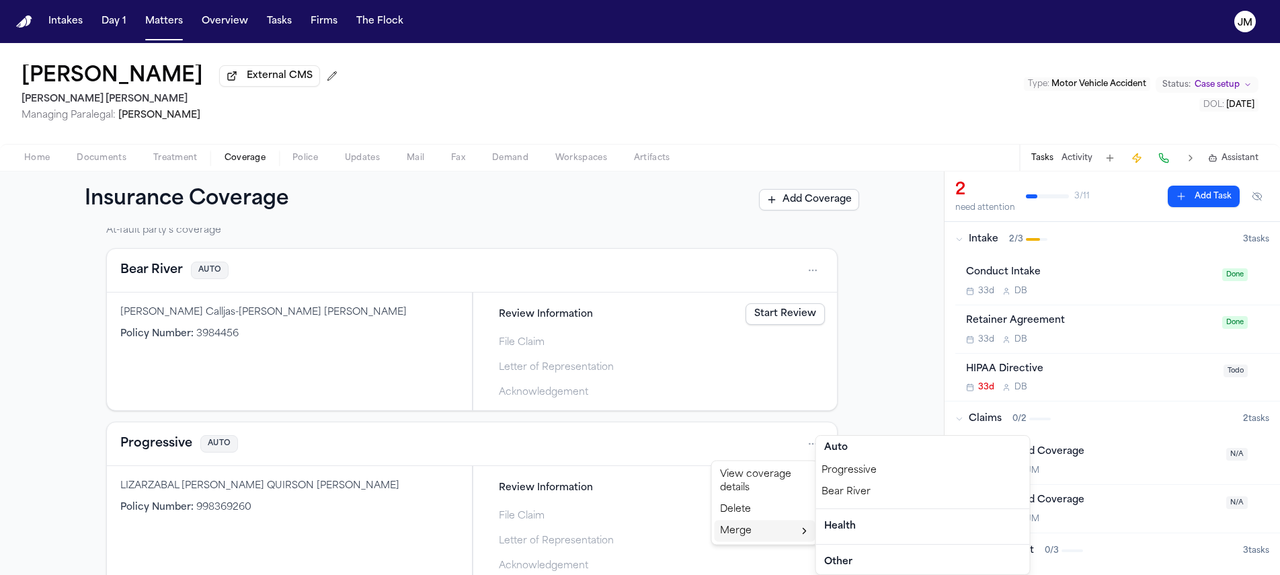
click at [851, 467] on div "Progressive" at bounding box center [923, 471] width 214 height 22
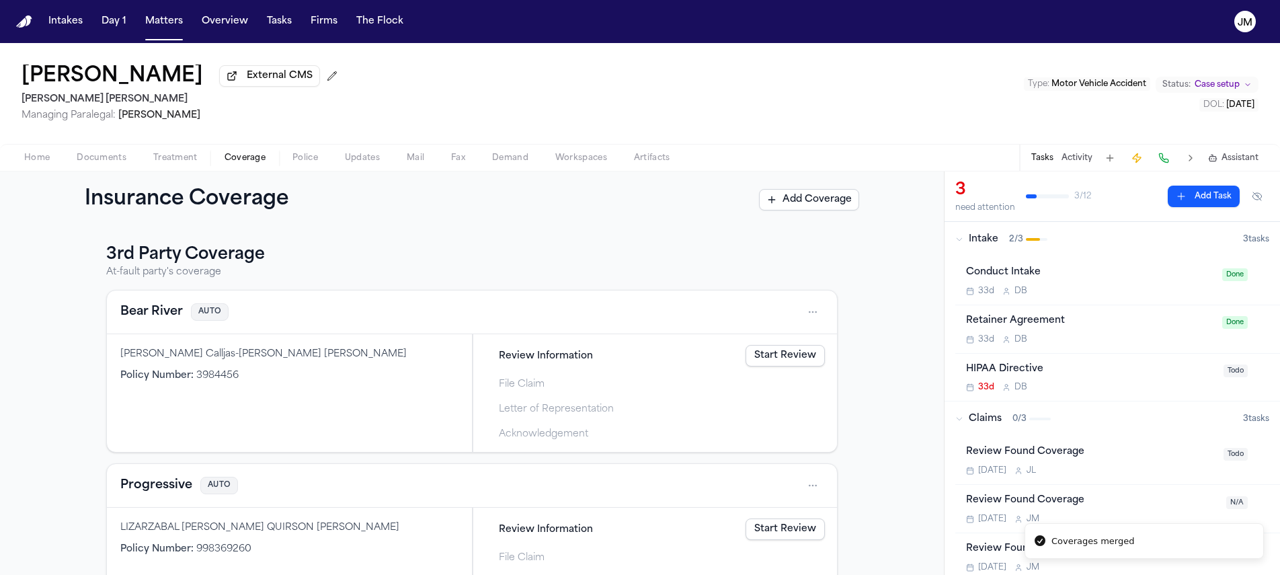
scroll to position [242, 0]
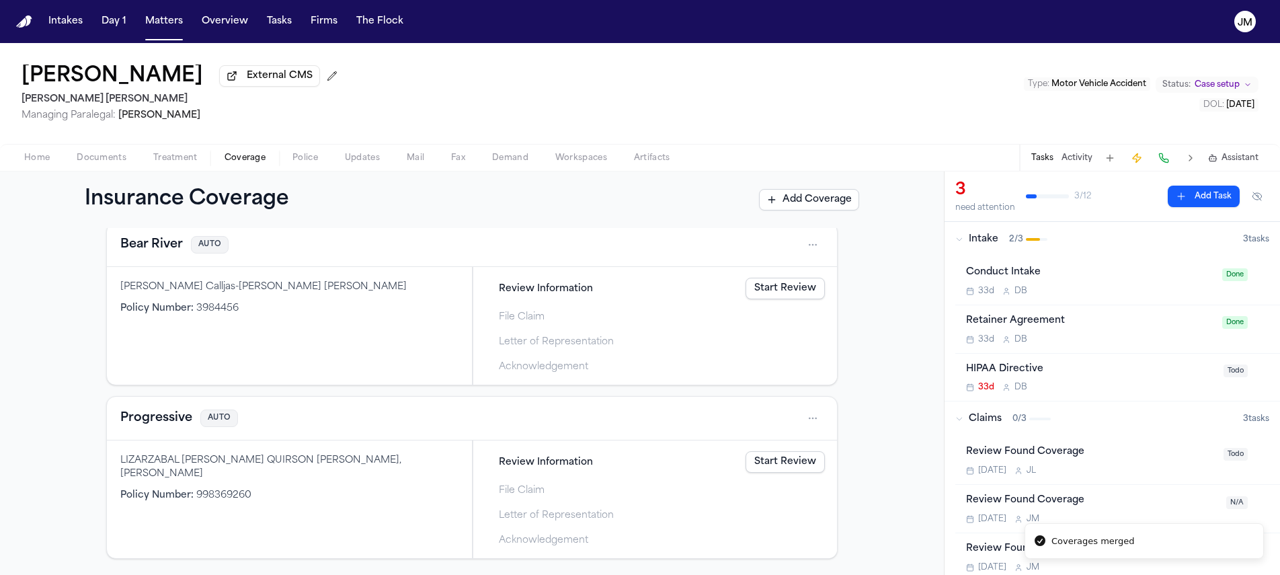
click at [809, 415] on html "Coverages merged Intakes Day 1 Matters Overview Tasks Firms The Flock JM Melfis…" at bounding box center [640, 287] width 1280 height 575
click at [870, 394] on html "Intakes Day 1 Matters Overview Tasks Firms The Flock JM Melfis Herrera External…" at bounding box center [640, 287] width 1280 height 575
click at [801, 421] on html "Intakes Day 1 Matters Overview Tasks Firms The Flock JM Melfis Herrera External…" at bounding box center [640, 287] width 1280 height 575
click at [775, 452] on div "View coverage details" at bounding box center [765, 452] width 101 height 35
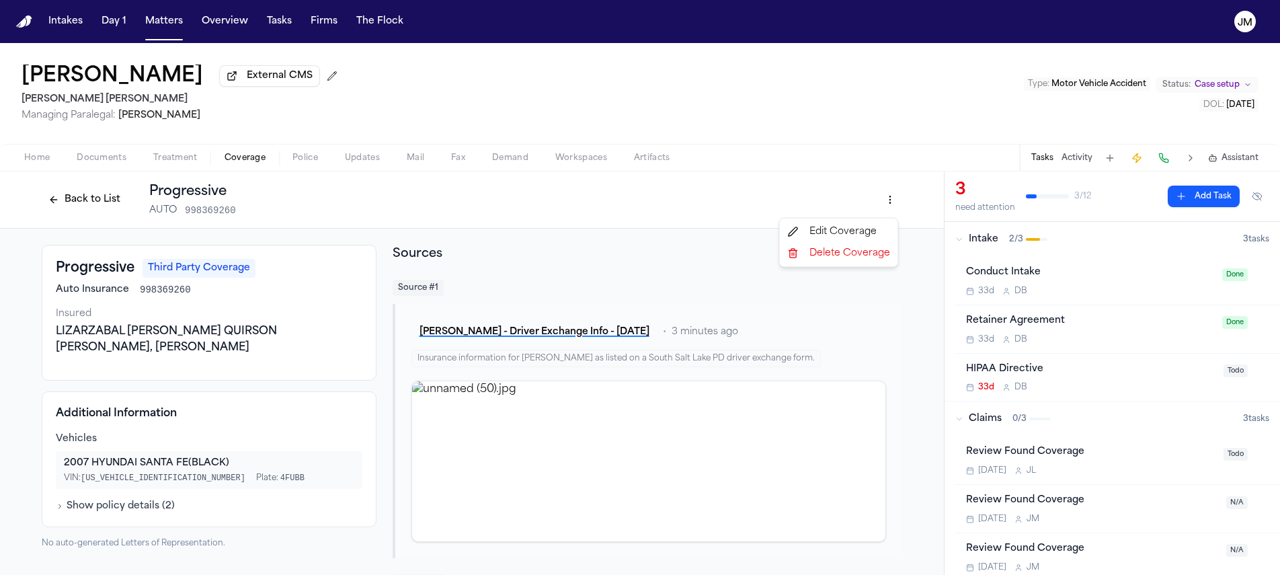
click at [877, 204] on html "Intakes Day 1 Matters Overview Tasks Firms The Flock JM Melfis Herrera External…" at bounding box center [640, 287] width 1280 height 575
click at [836, 229] on div "Edit Coverage" at bounding box center [839, 232] width 113 height 22
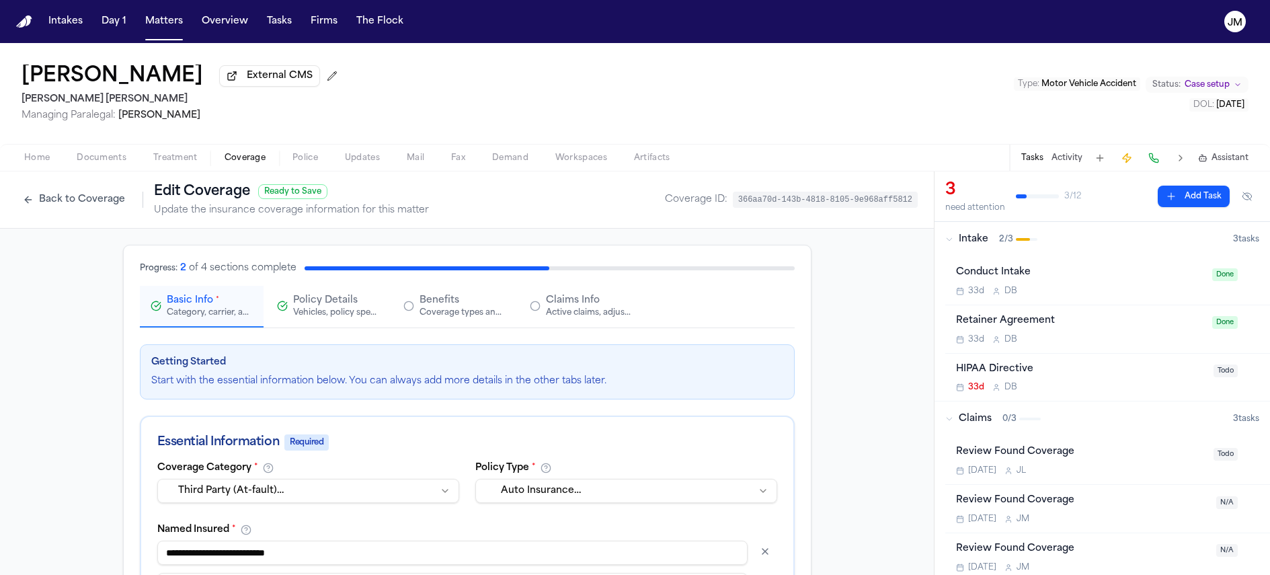
scroll to position [107, 0]
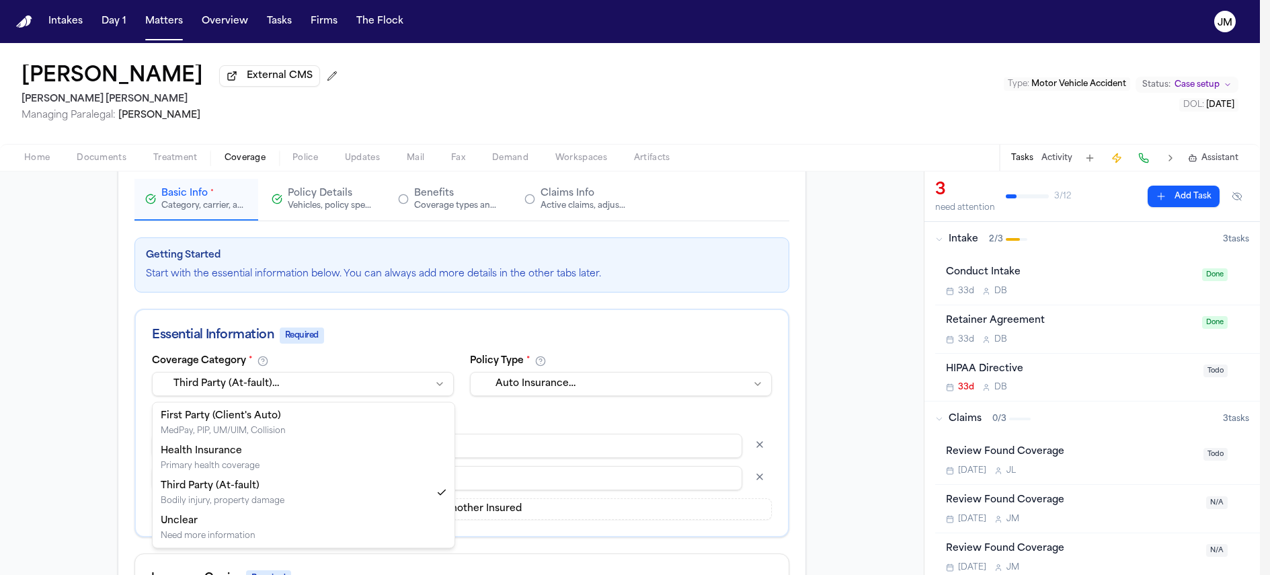
click at [307, 389] on html "Intakes Day 1 Matters Overview Tasks Firms The Flock JM Melfis Herrera External…" at bounding box center [635, 287] width 1270 height 575
select select "**********"
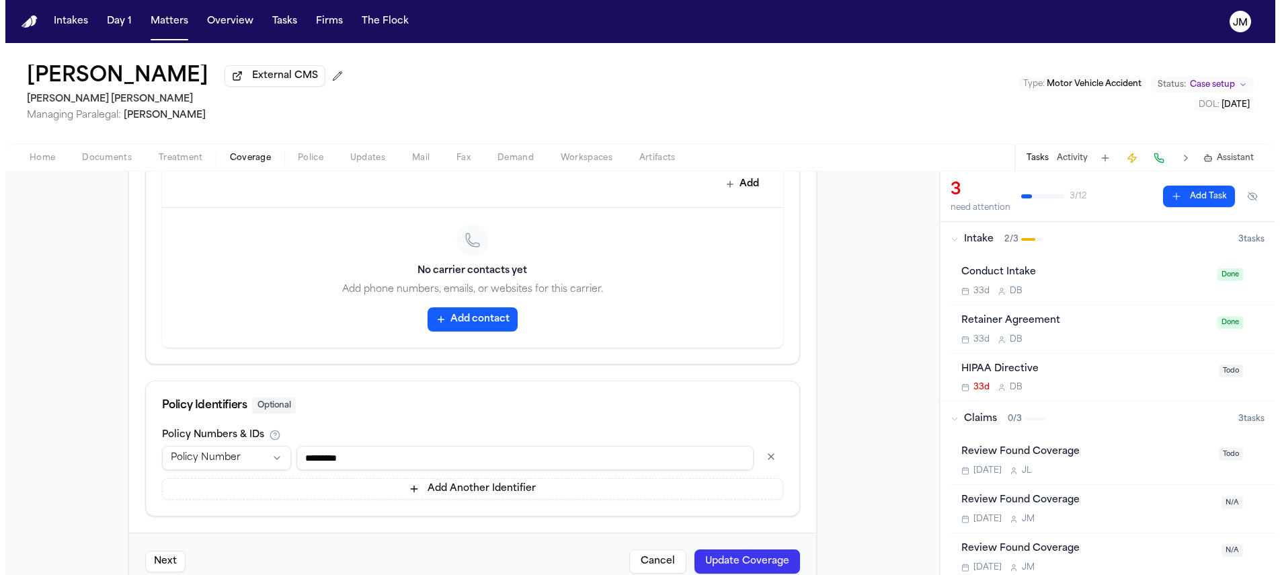
scroll to position [701, 0]
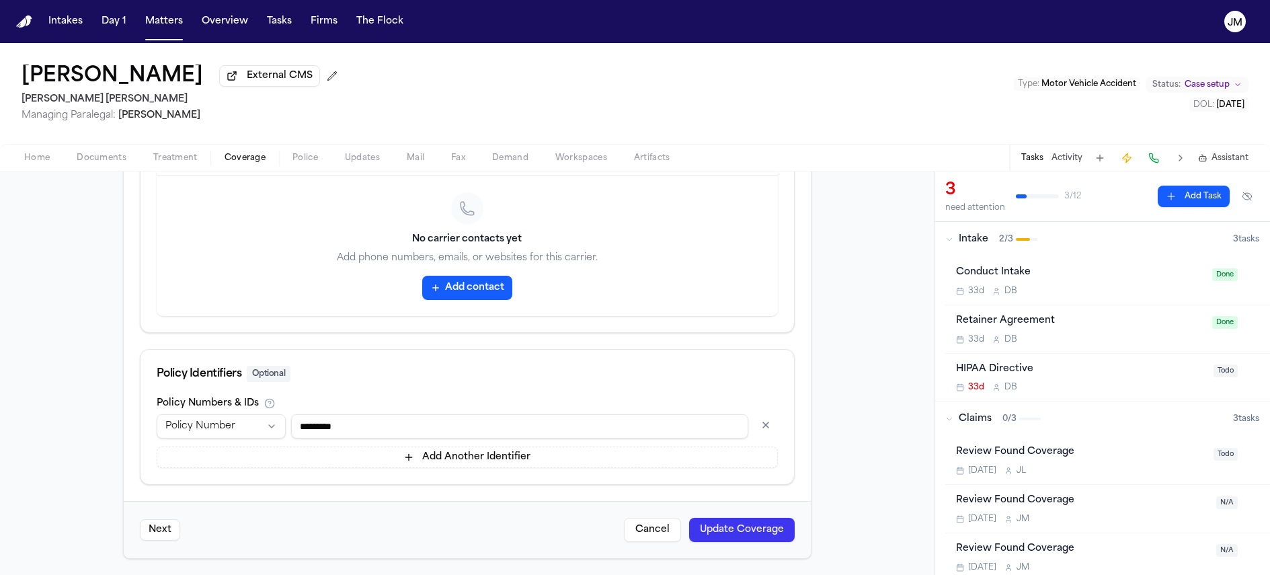
click at [750, 535] on button "Update Coverage" at bounding box center [742, 530] width 106 height 24
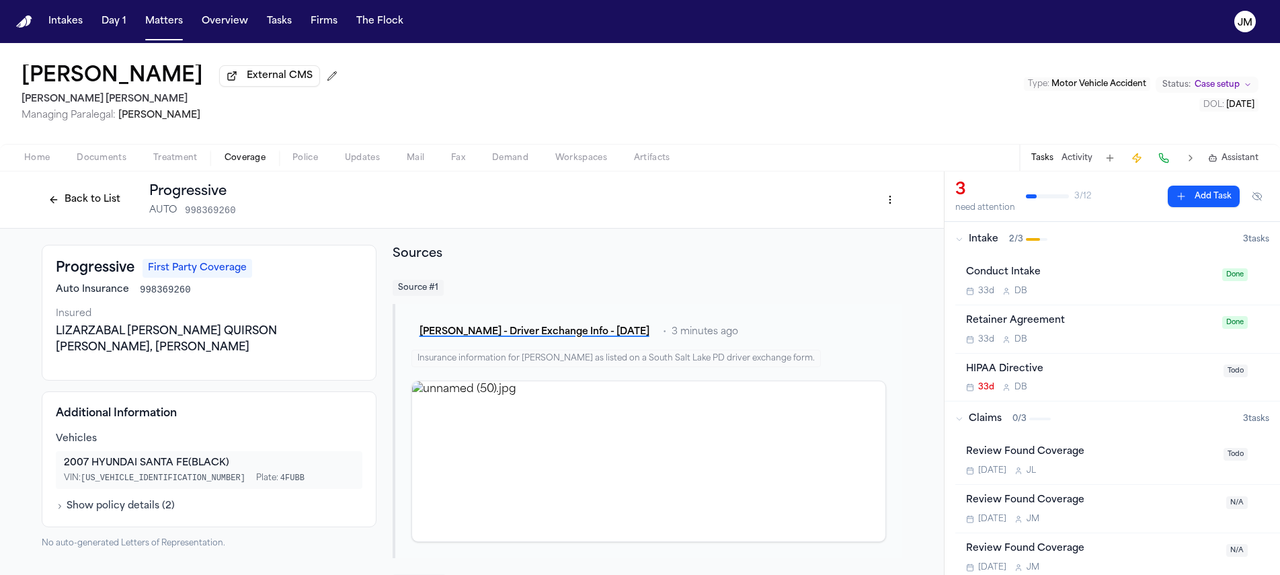
click at [85, 197] on button "Back to List" at bounding box center [84, 200] width 85 height 22
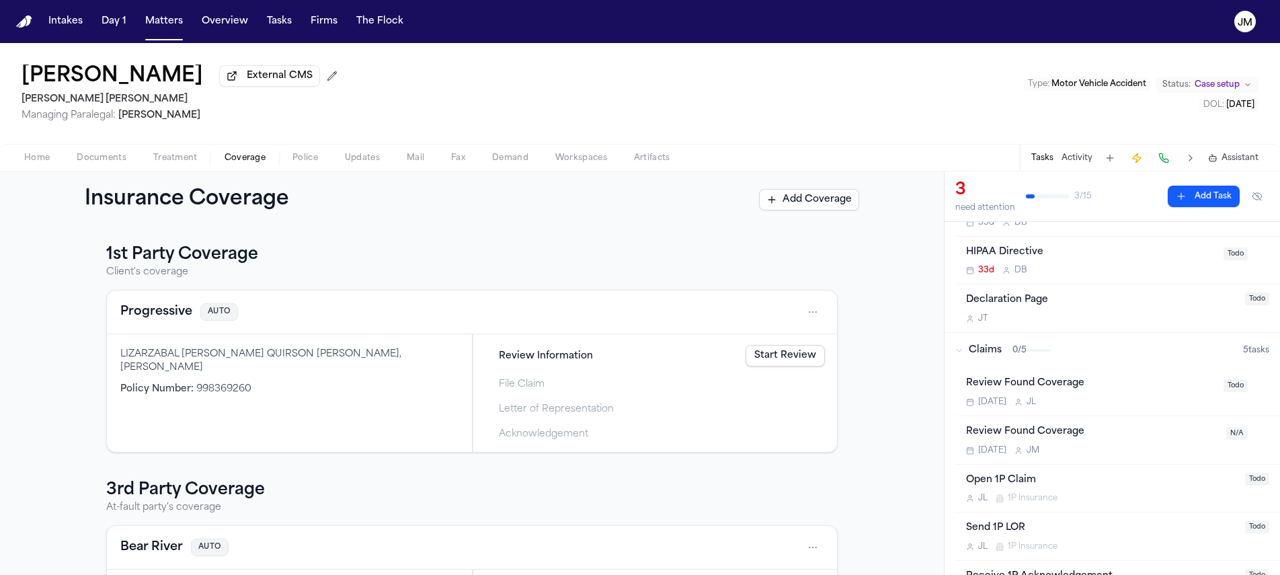
click at [46, 156] on span "Home" at bounding box center [37, 158] width 26 height 11
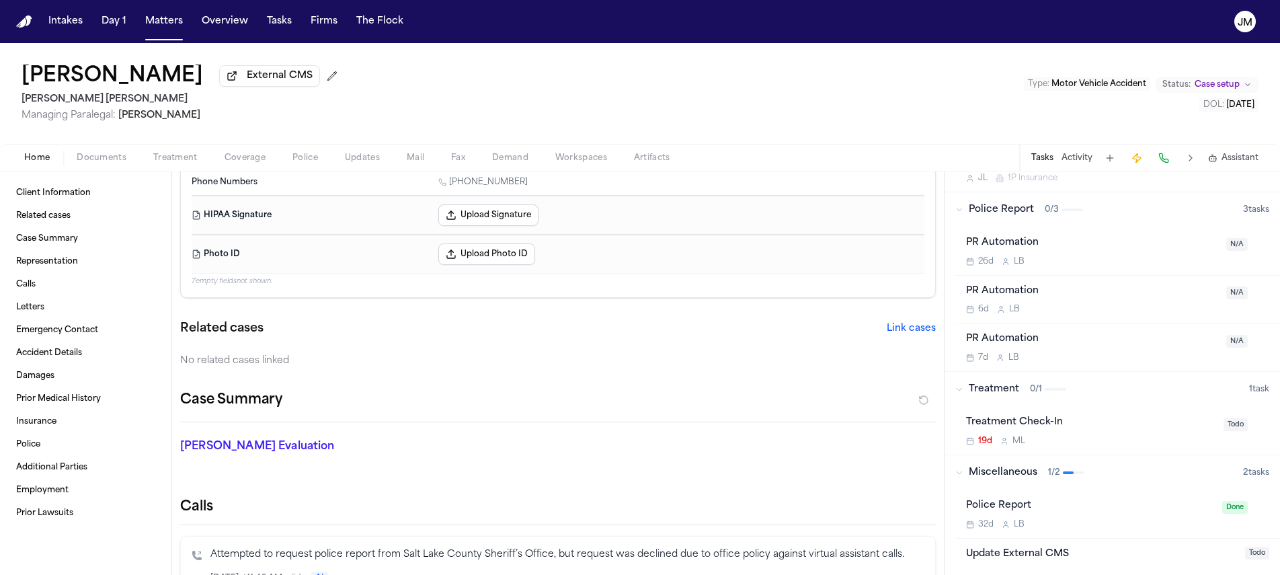
scroll to position [114, 0]
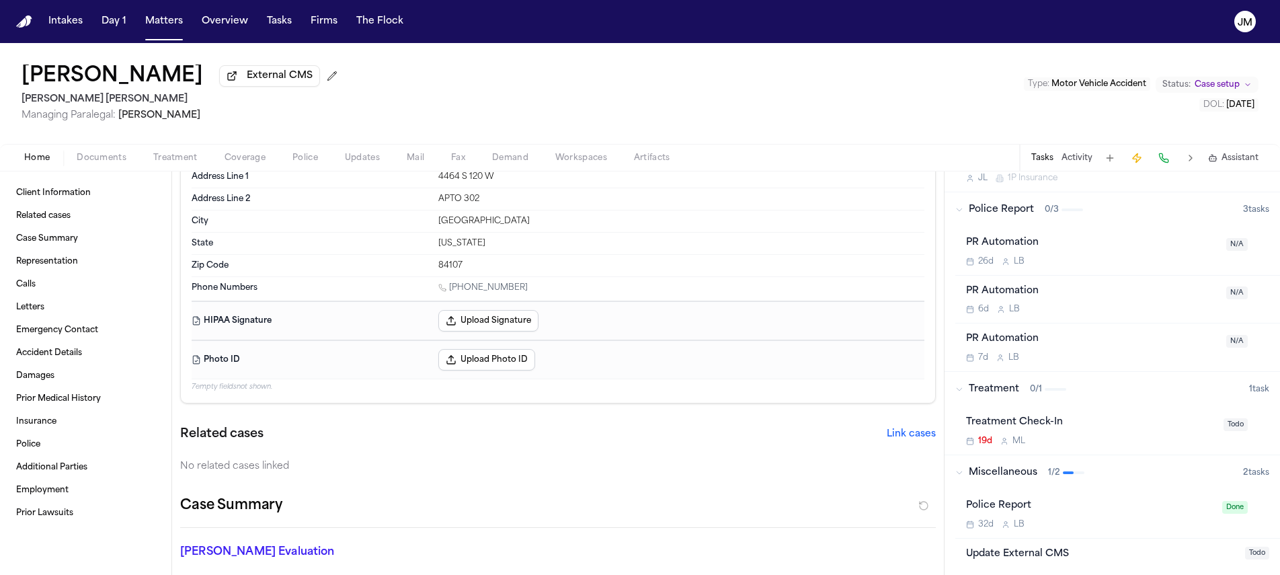
click at [112, 166] on span "button" at bounding box center [102, 165] width 66 height 1
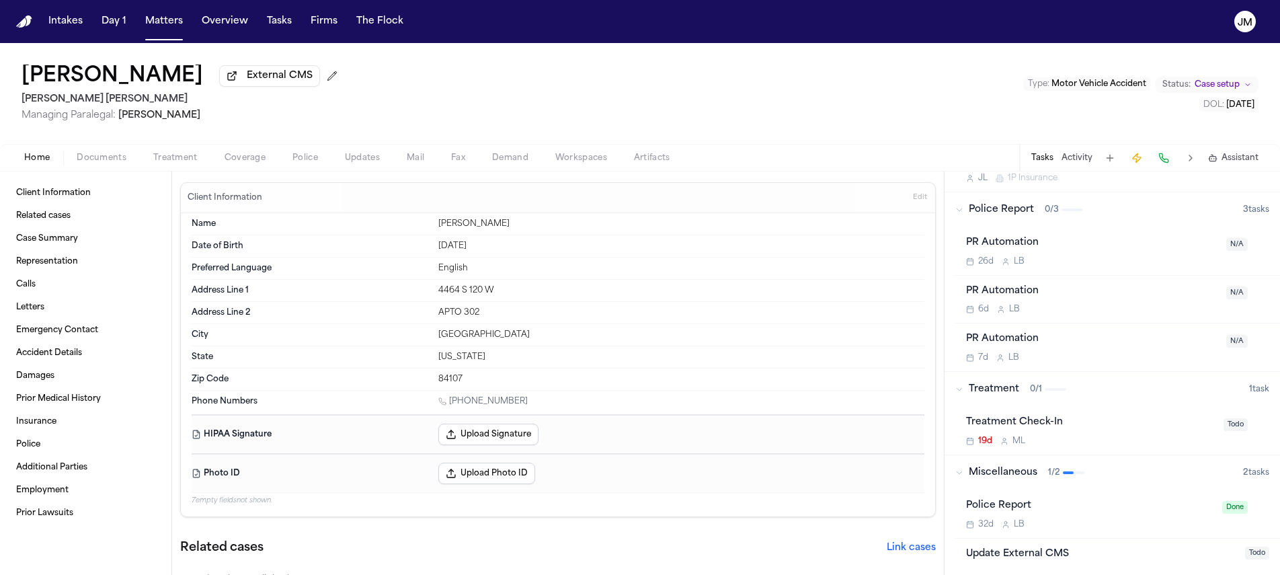
click at [34, 163] on span "Home" at bounding box center [37, 158] width 26 height 11
click at [296, 156] on span "Police" at bounding box center [305, 158] width 26 height 11
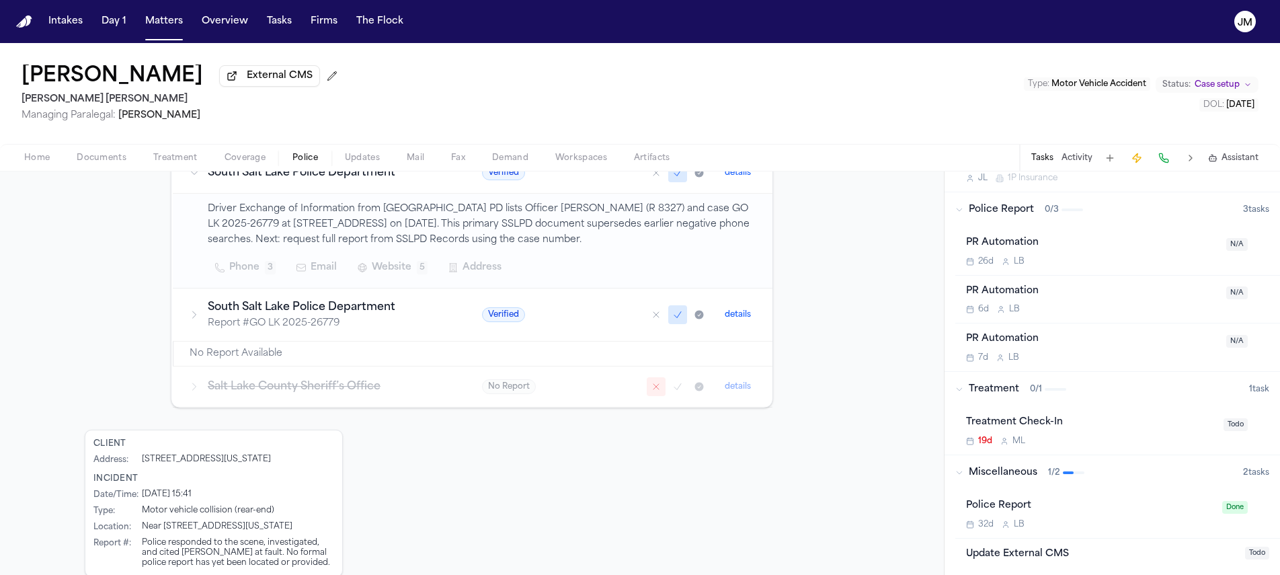
scroll to position [64, 0]
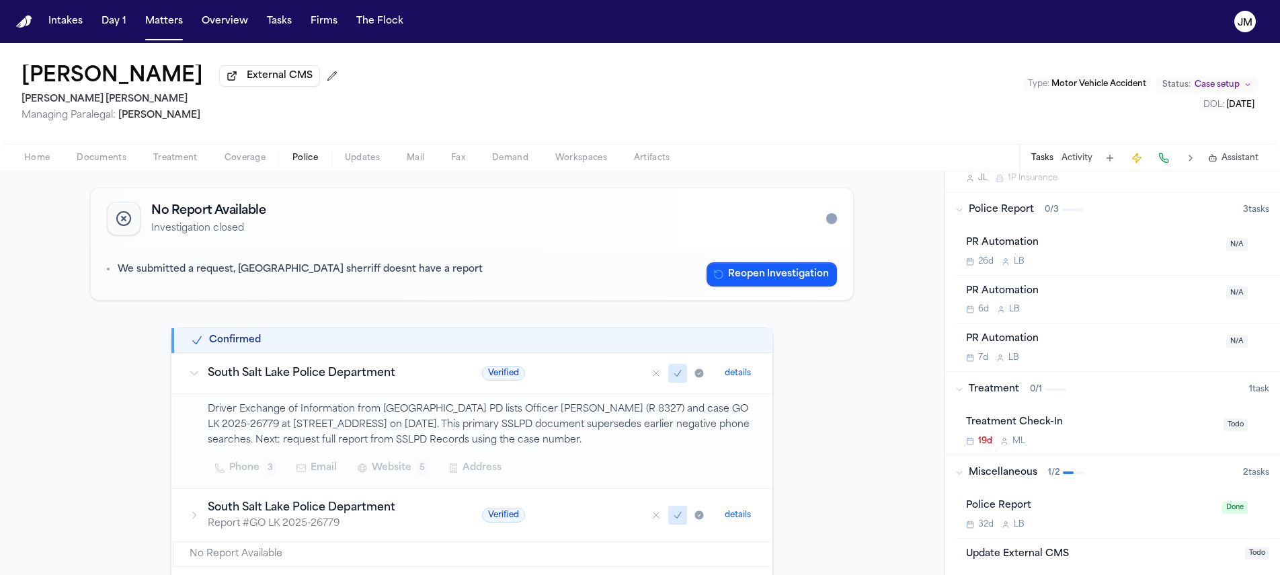
click at [44, 159] on span "Home" at bounding box center [37, 158] width 26 height 11
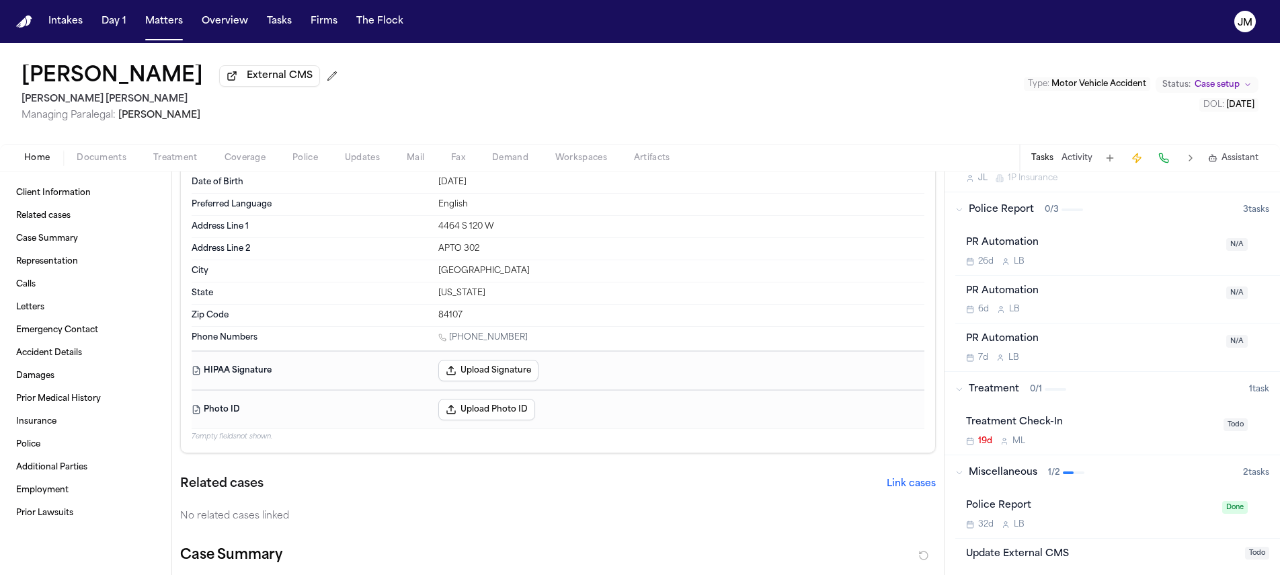
click at [285, 163] on button "Police" at bounding box center [305, 158] width 52 height 16
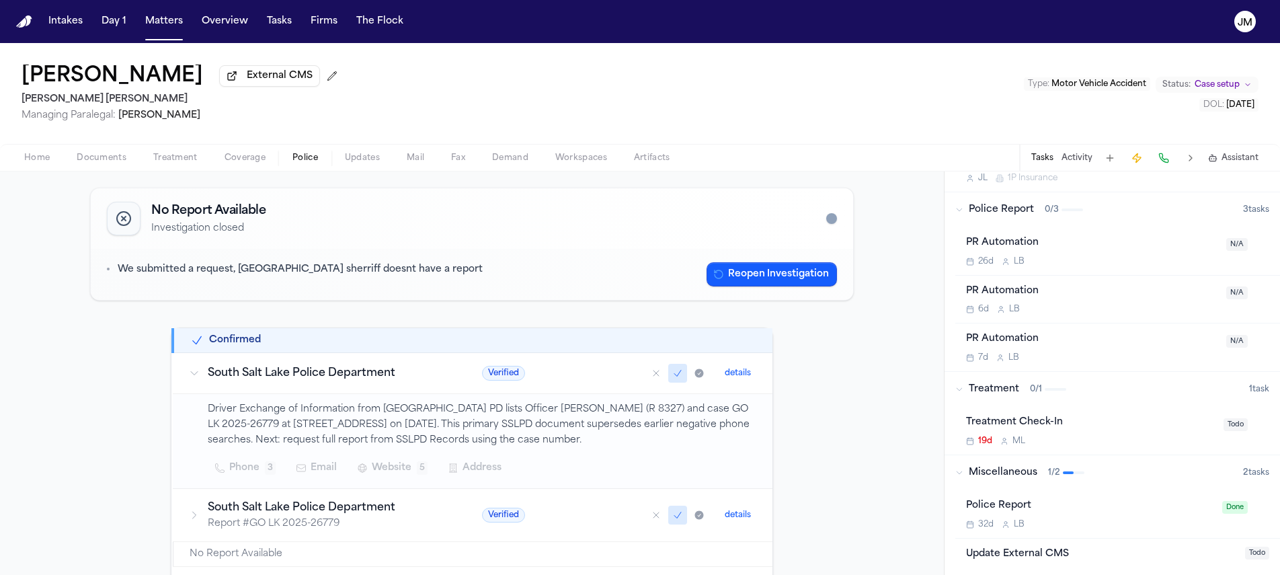
click at [38, 166] on span "button" at bounding box center [37, 165] width 42 height 1
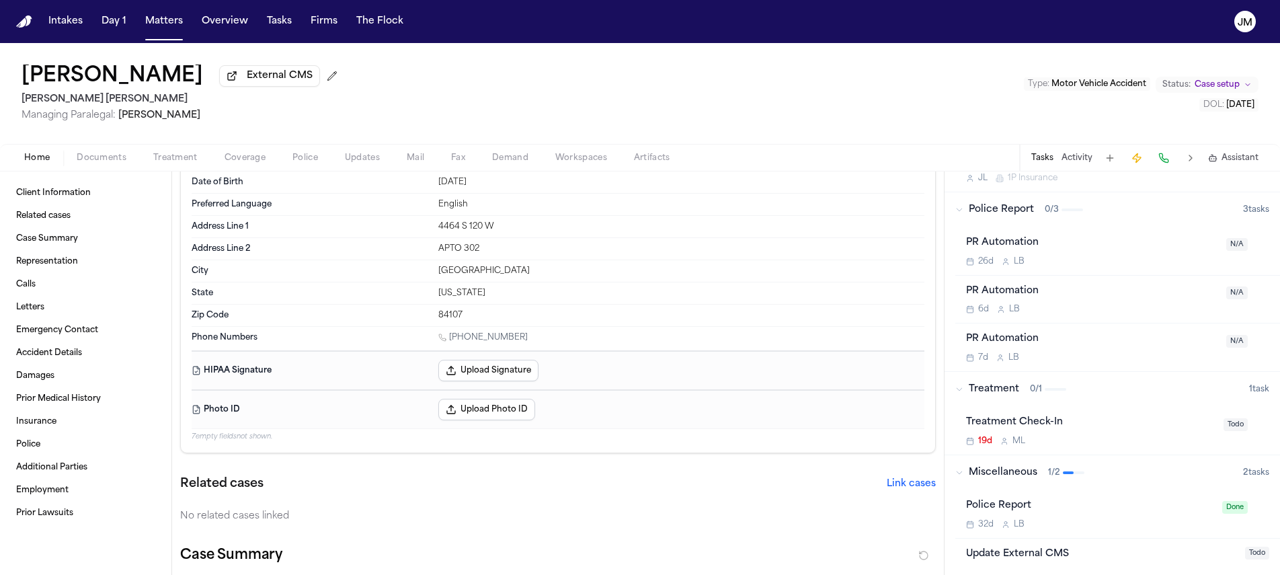
click at [129, 161] on button "Documents" at bounding box center [101, 158] width 77 height 16
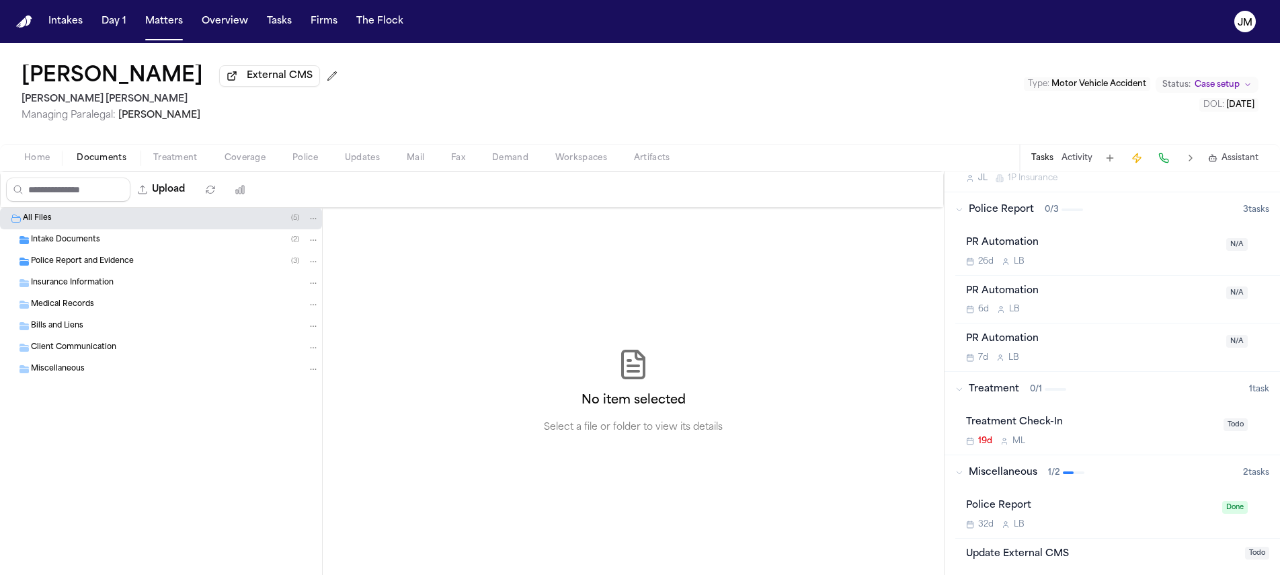
click at [122, 265] on span "Police Report and Evidence" at bounding box center [82, 261] width 103 height 11
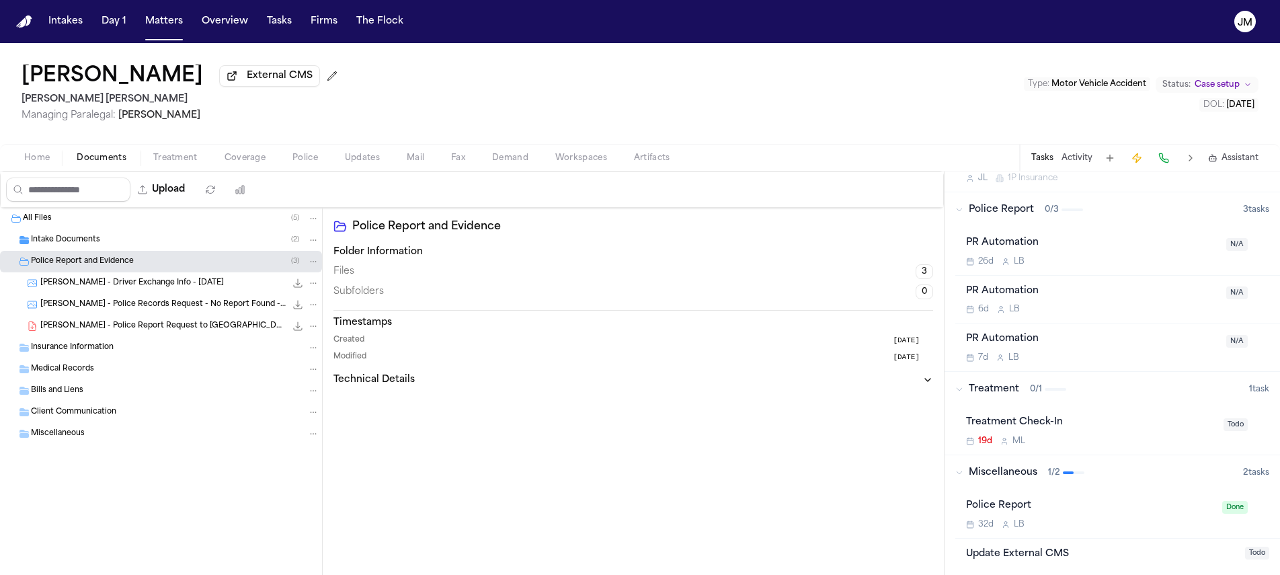
click at [132, 288] on span "M. Herrera - Driver Exchange Info - 9.3.25" at bounding box center [132, 283] width 184 height 11
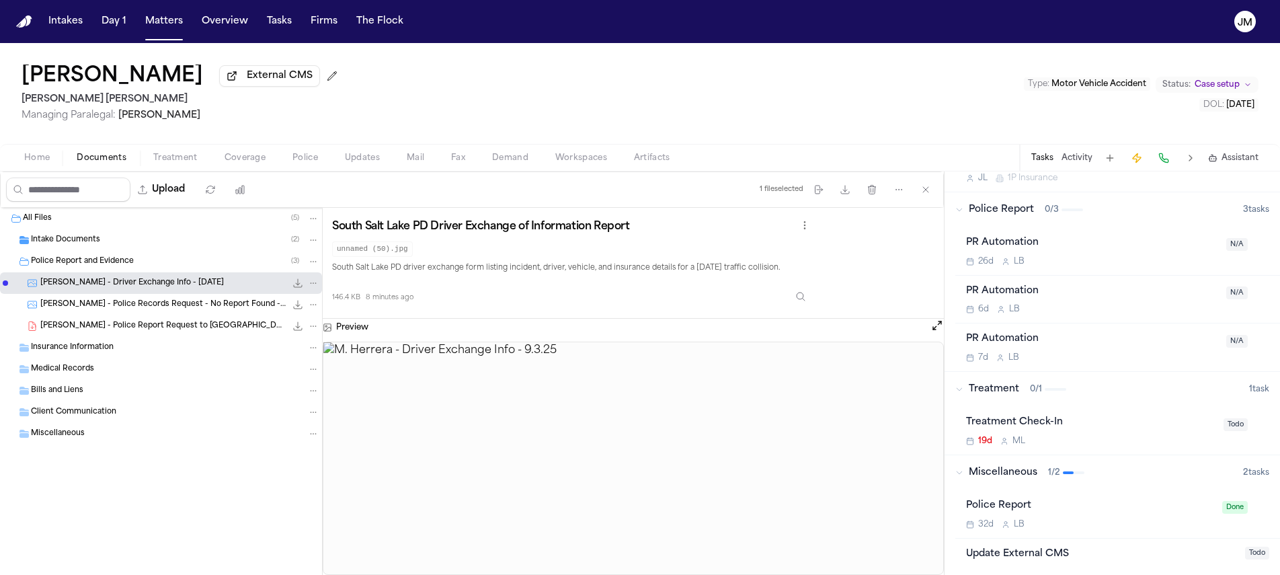
click at [941, 331] on button "Open preview" at bounding box center [936, 325] width 13 height 13
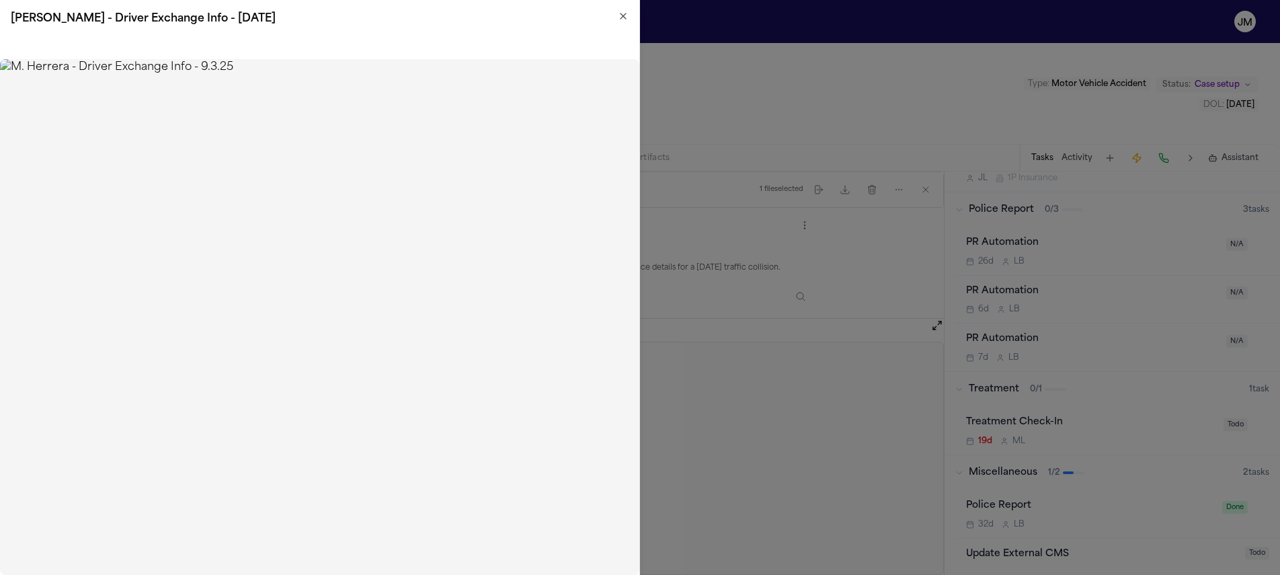
click at [629, 15] on div "M. Herrera - Driver Exchange Info - 9.3.25" at bounding box center [319, 19] width 639 height 38
click at [628, 15] on icon "button" at bounding box center [623, 16] width 11 height 11
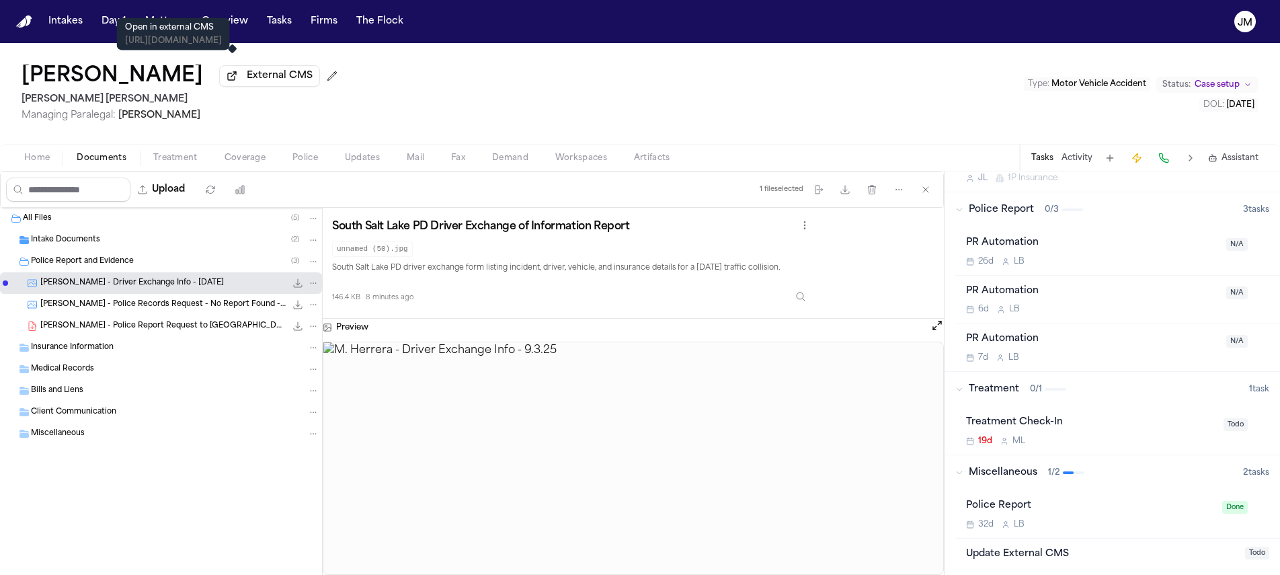
click at [173, 22] on p "Open in external CMS" at bounding box center [173, 27] width 97 height 11
click at [167, 22] on button "Matters" at bounding box center [164, 21] width 48 height 24
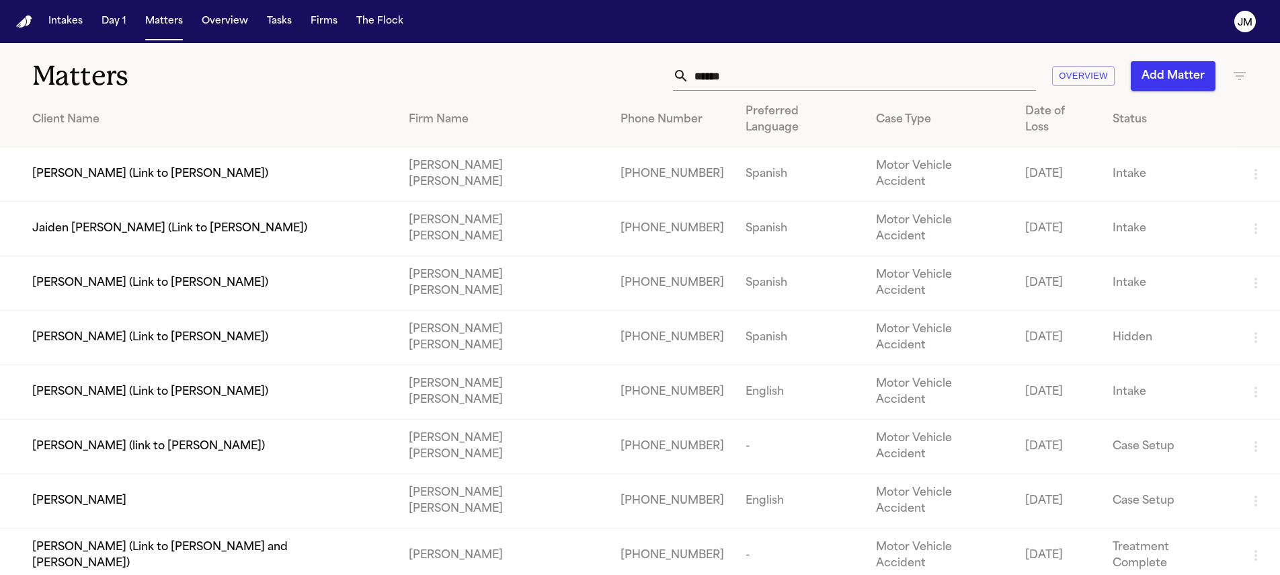
click at [746, 75] on input "******" at bounding box center [862, 76] width 347 height 30
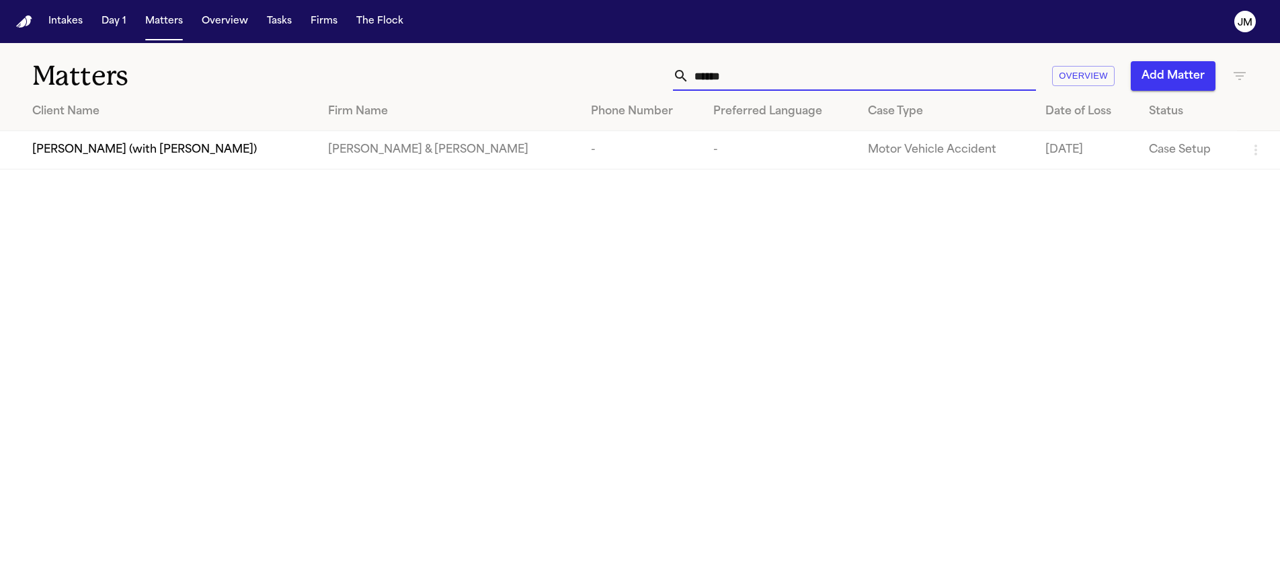
type input "*****"
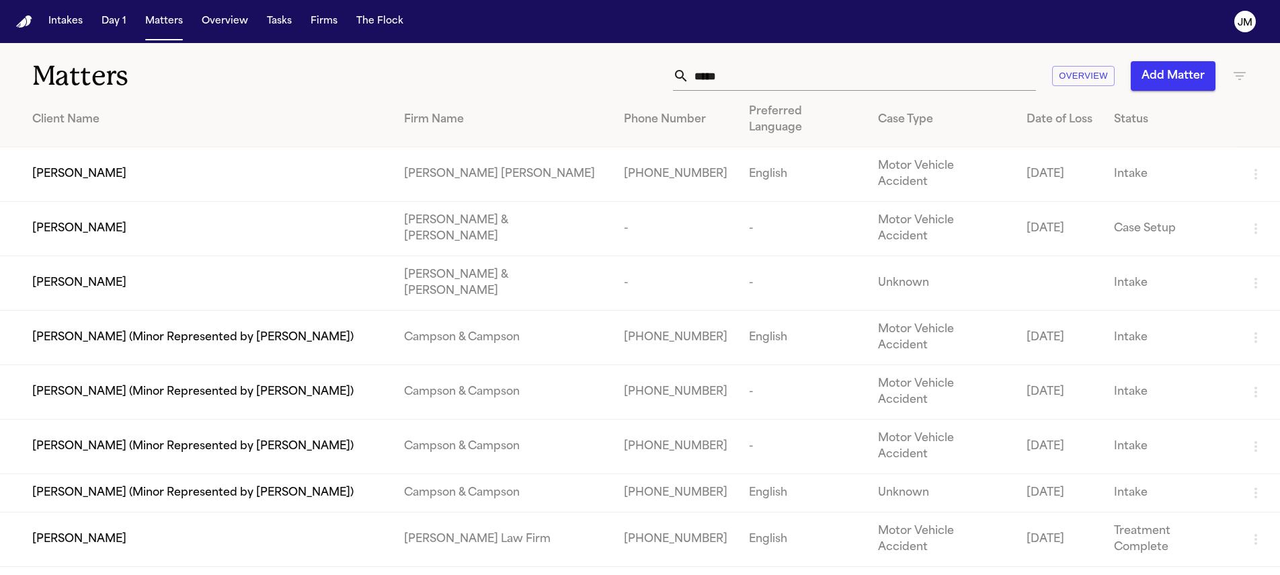
click at [258, 166] on div "Amber Williams" at bounding box center [207, 174] width 350 height 16
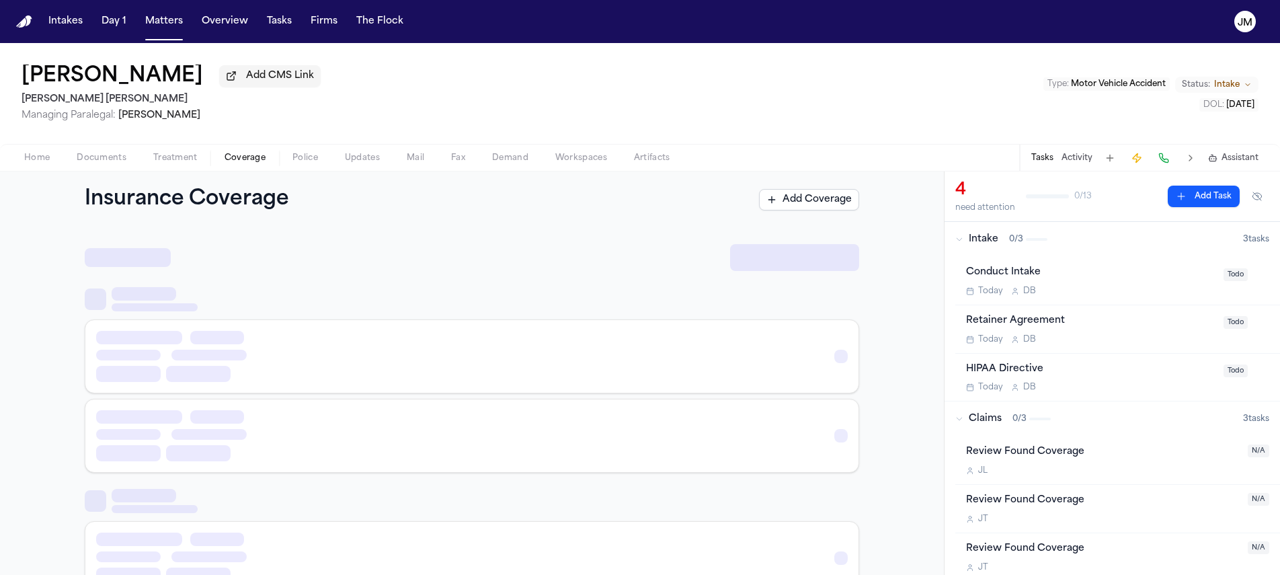
click at [222, 161] on button "Coverage" at bounding box center [245, 158] width 68 height 16
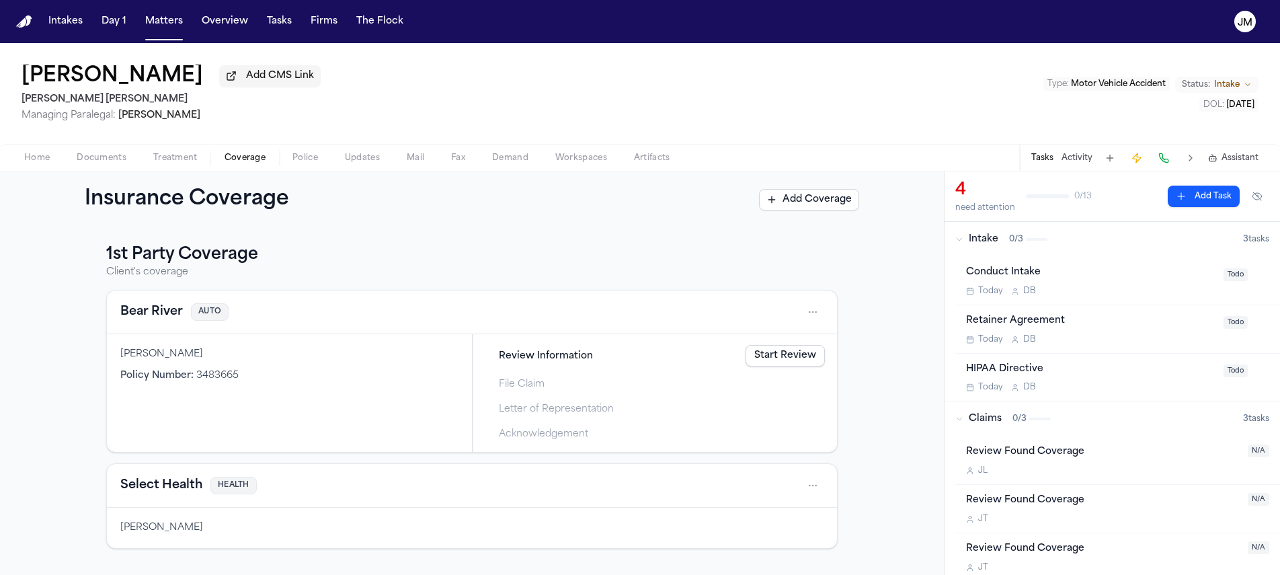
click at [27, 156] on span "Home" at bounding box center [37, 158] width 26 height 11
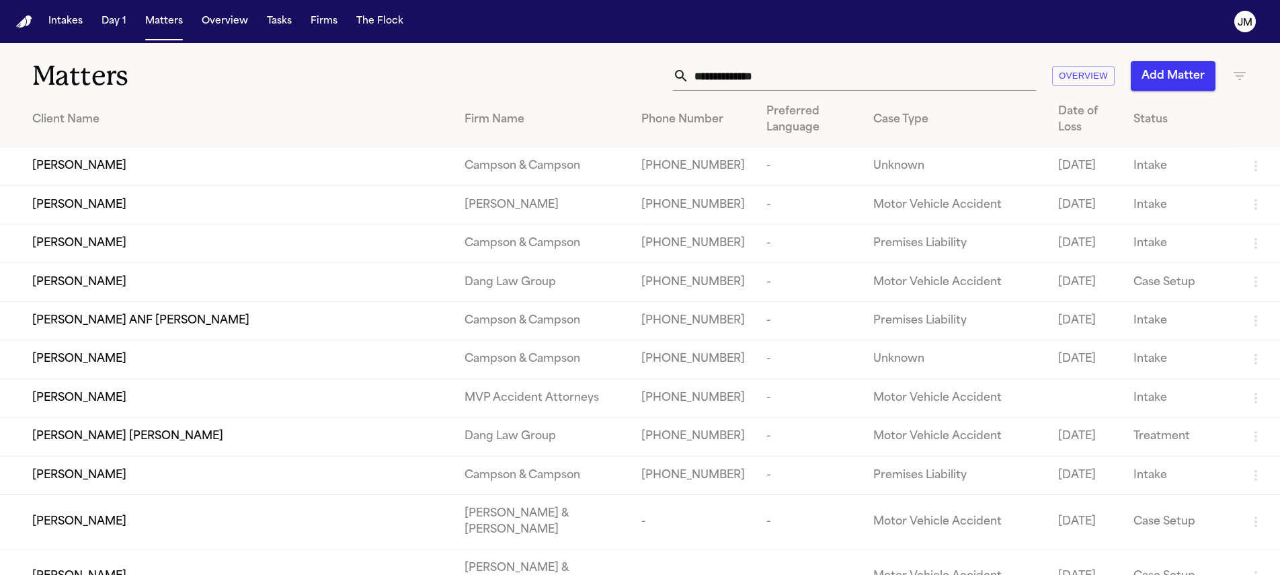
click at [776, 70] on input "text" at bounding box center [862, 76] width 347 height 30
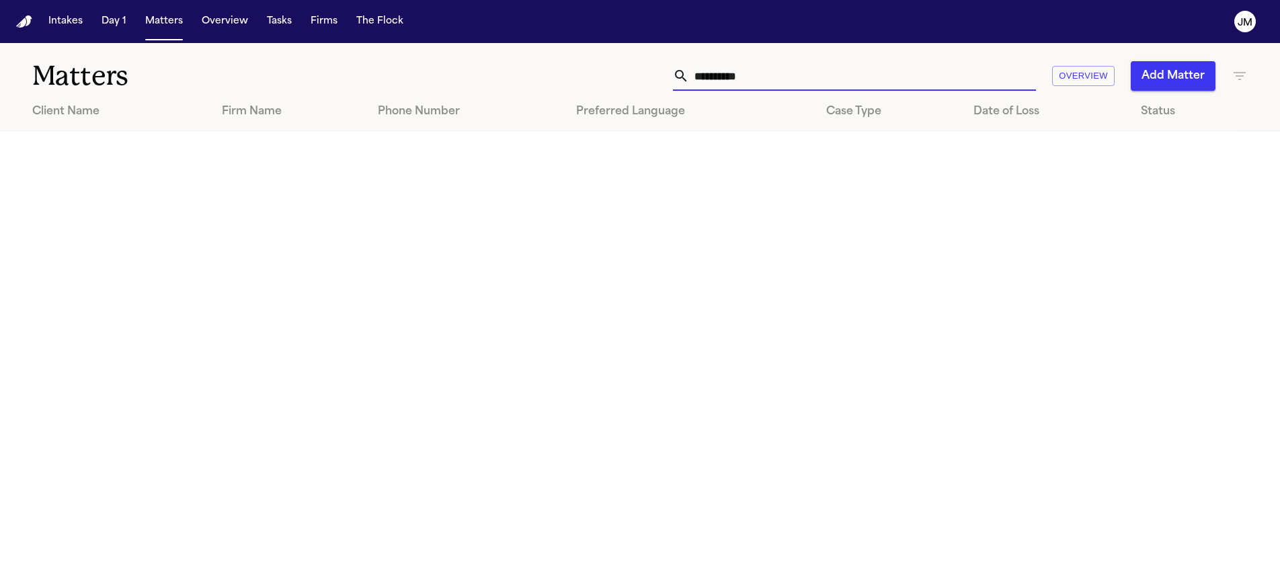
type input "**********"
click at [61, 30] on button "Intakes" at bounding box center [65, 21] width 45 height 24
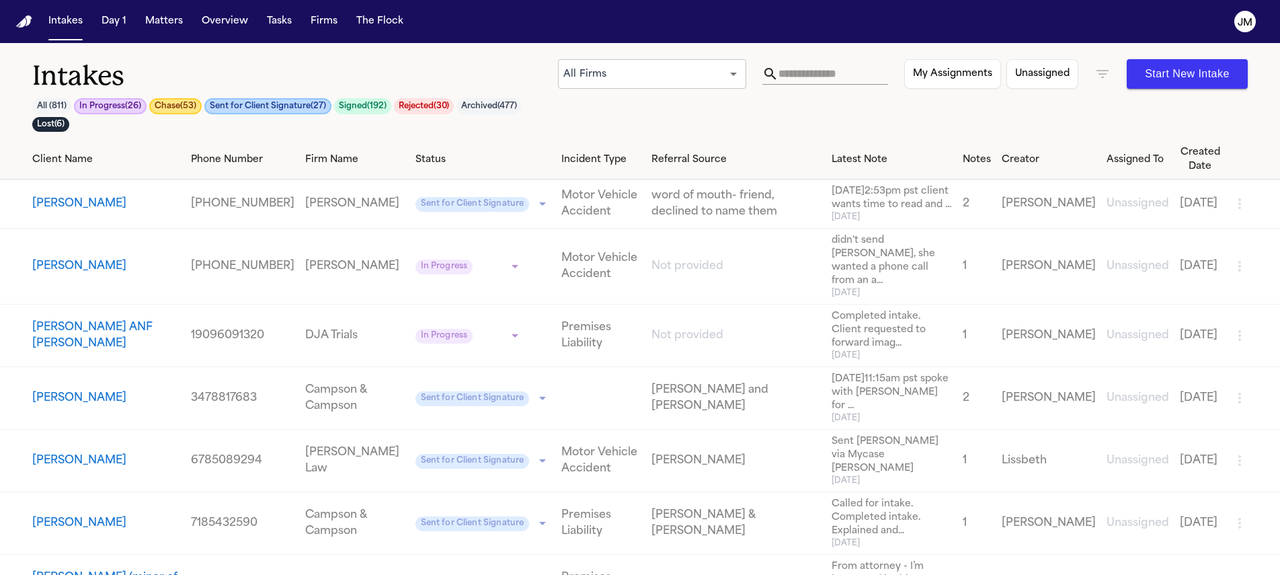
click at [796, 79] on input "text" at bounding box center [834, 74] width 110 height 22
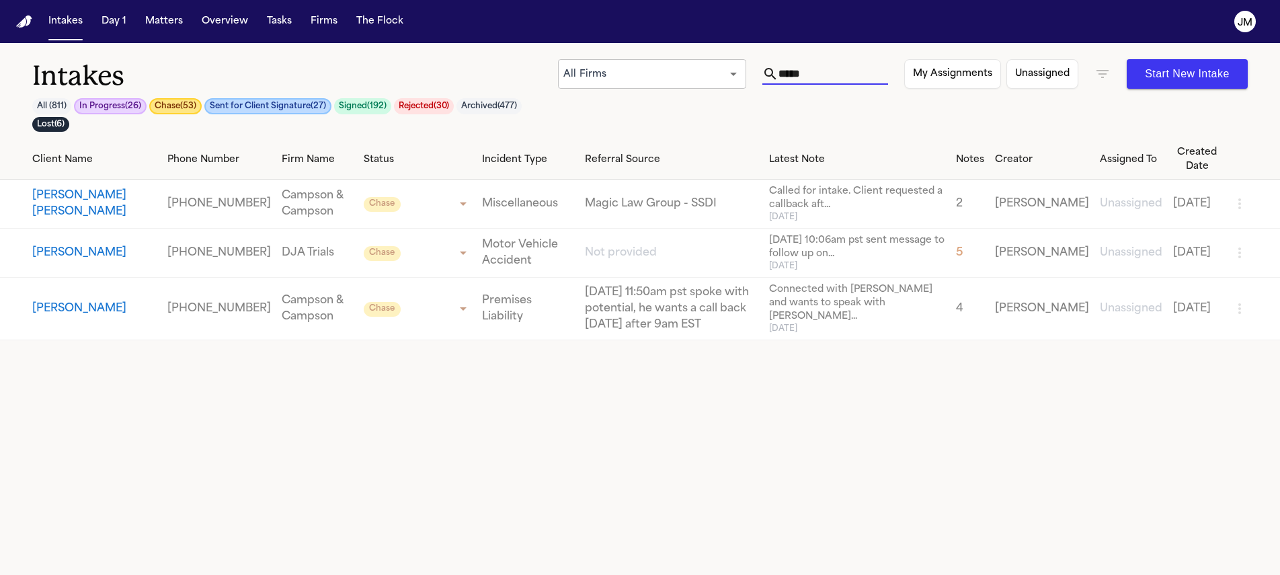
type input "*****"
click at [1100, 75] on icon "button" at bounding box center [1102, 74] width 16 height 16
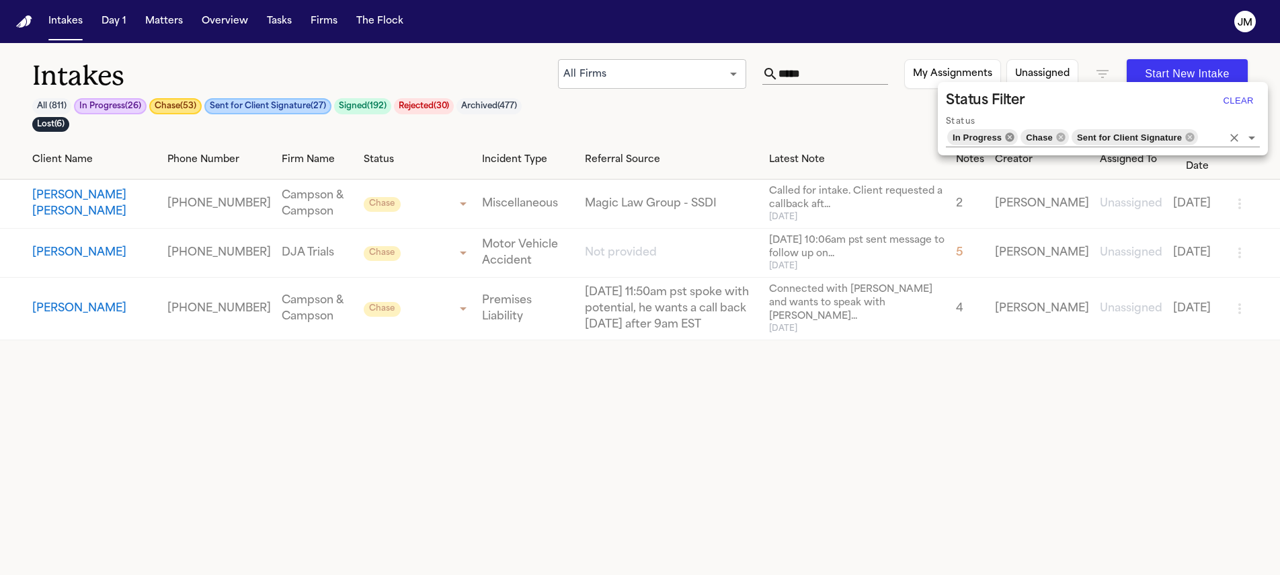
click at [1013, 140] on icon at bounding box center [1009, 137] width 11 height 11
click at [1022, 136] on icon at bounding box center [1023, 136] width 9 height 9
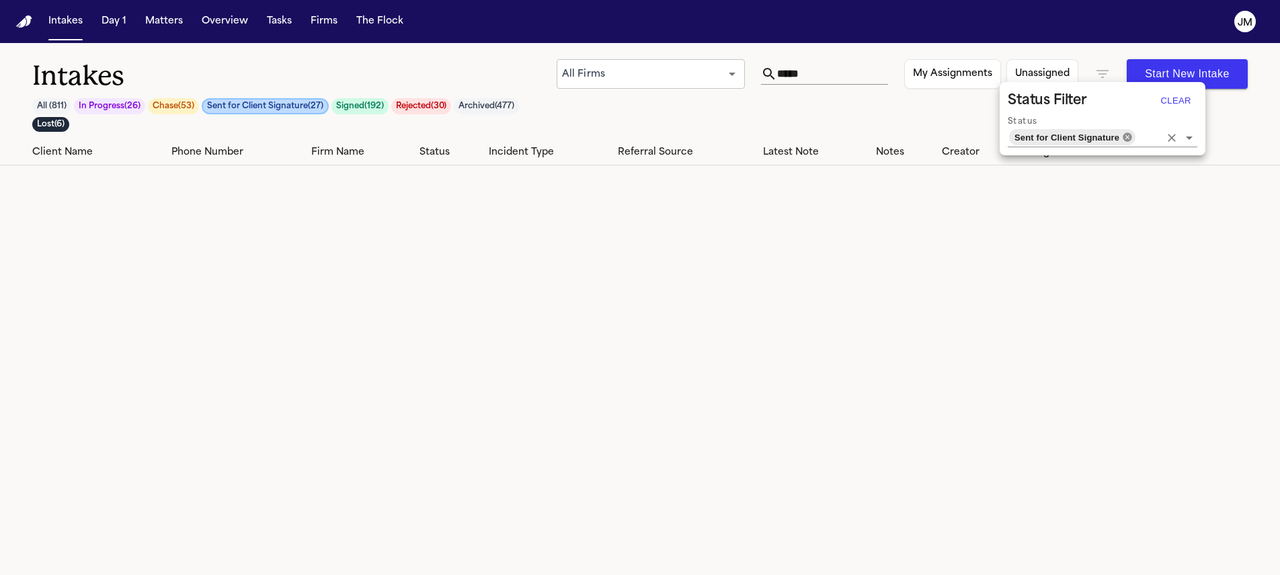
click at [1128, 140] on icon at bounding box center [1127, 136] width 9 height 9
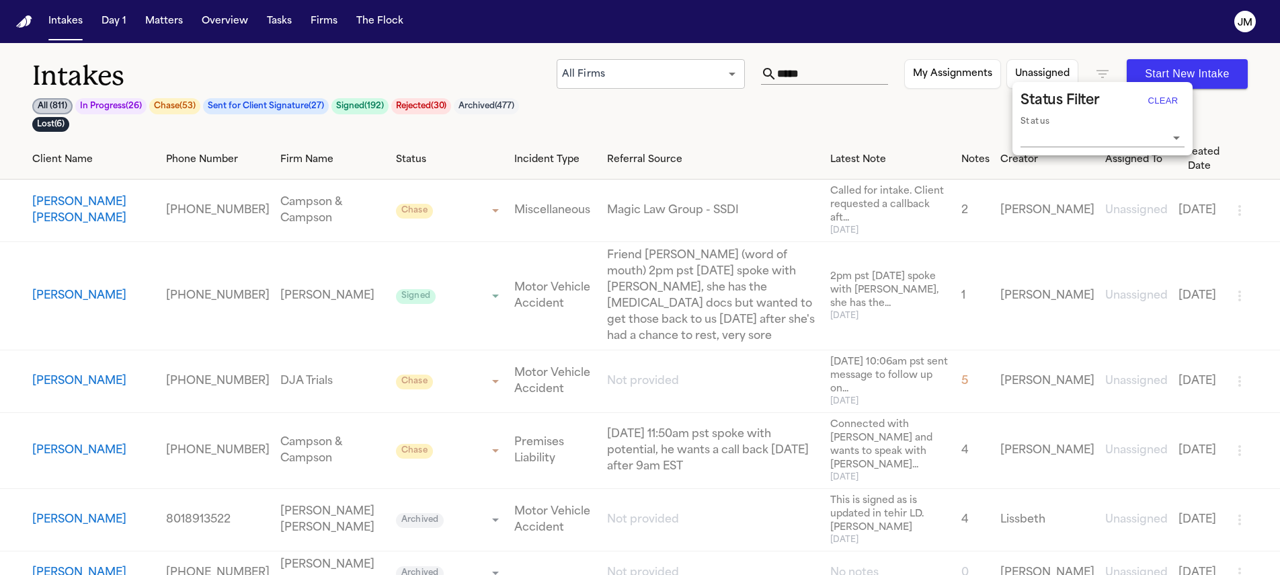
click at [826, 75] on div at bounding box center [640, 287] width 1280 height 575
click at [822, 74] on input "*****" at bounding box center [832, 74] width 111 height 22
click at [101, 512] on button "Amber Williams" at bounding box center [79, 520] width 94 height 16
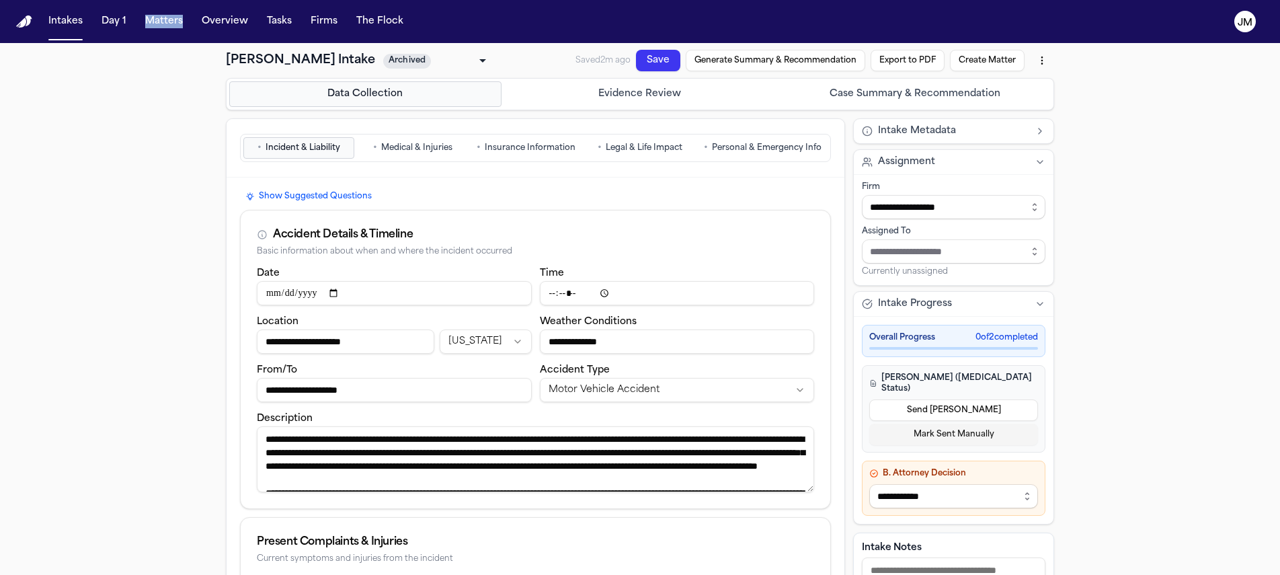
click at [992, 67] on button "Create Matter" at bounding box center [987, 61] width 75 height 22
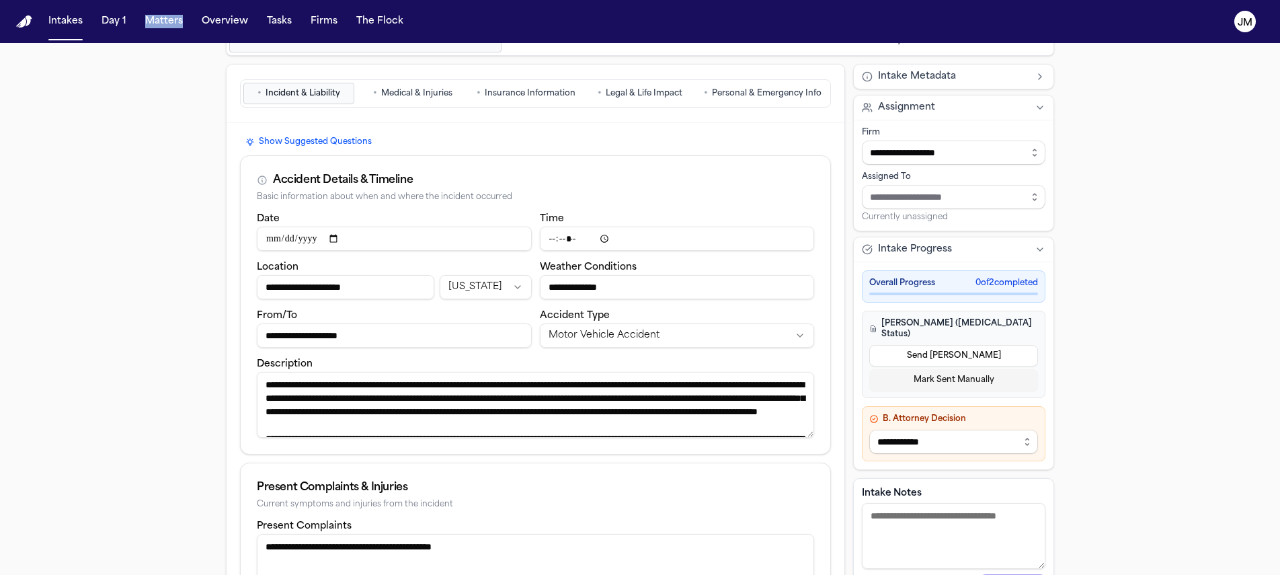
scroll to position [38, 0]
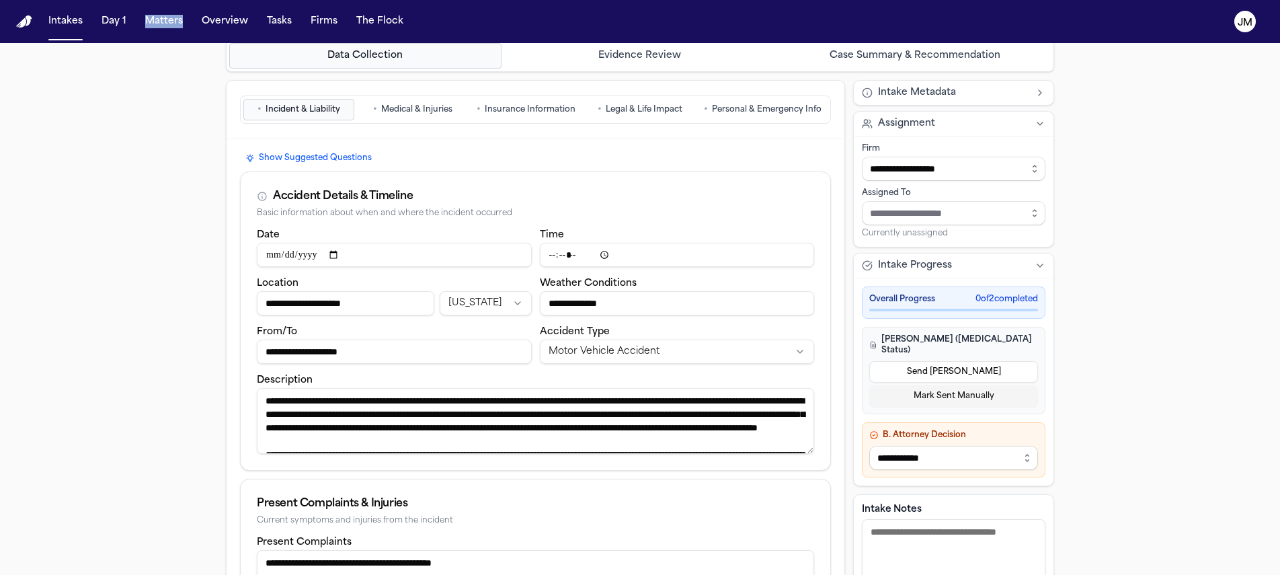
click at [975, 446] on select "**********" at bounding box center [953, 458] width 169 height 24
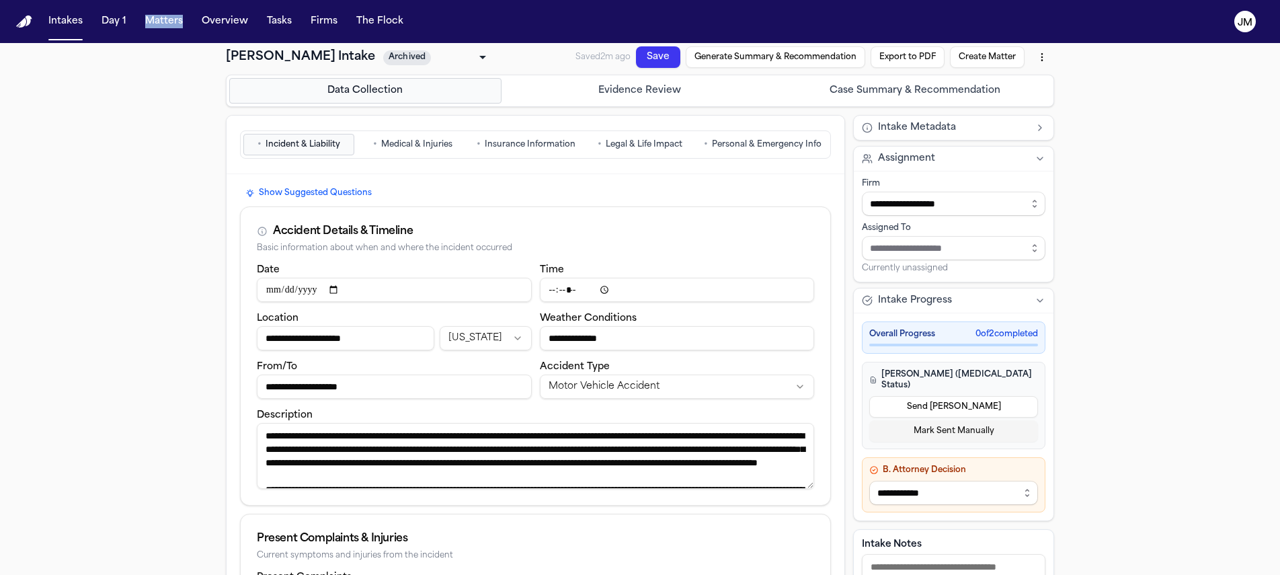
scroll to position [0, 0]
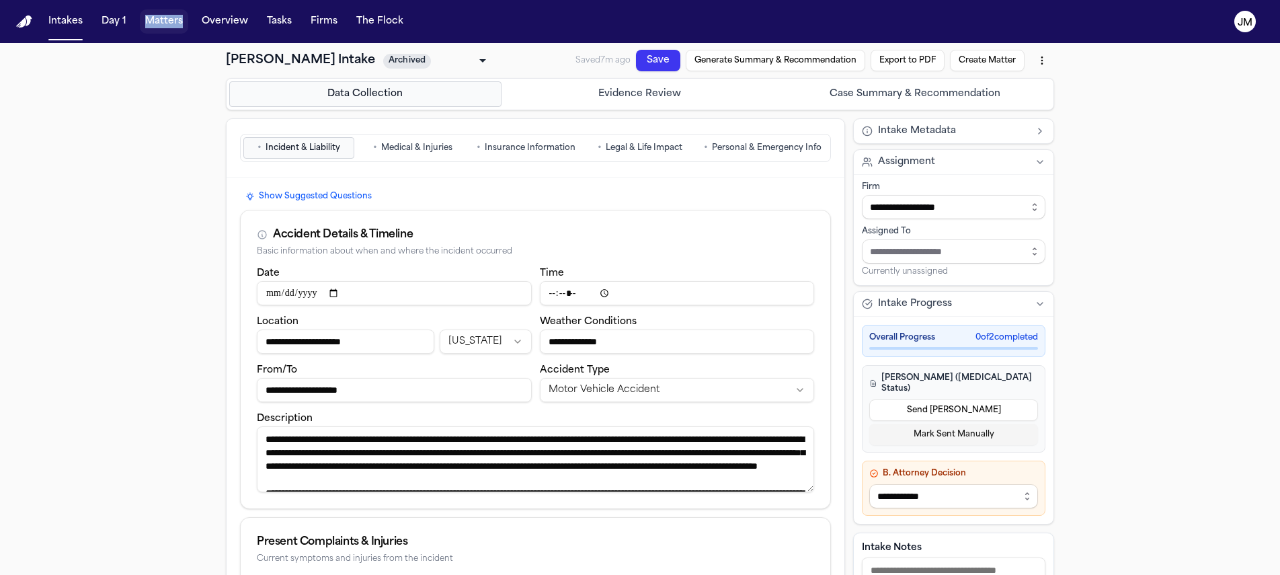
click at [166, 27] on button "Matters" at bounding box center [164, 21] width 48 height 24
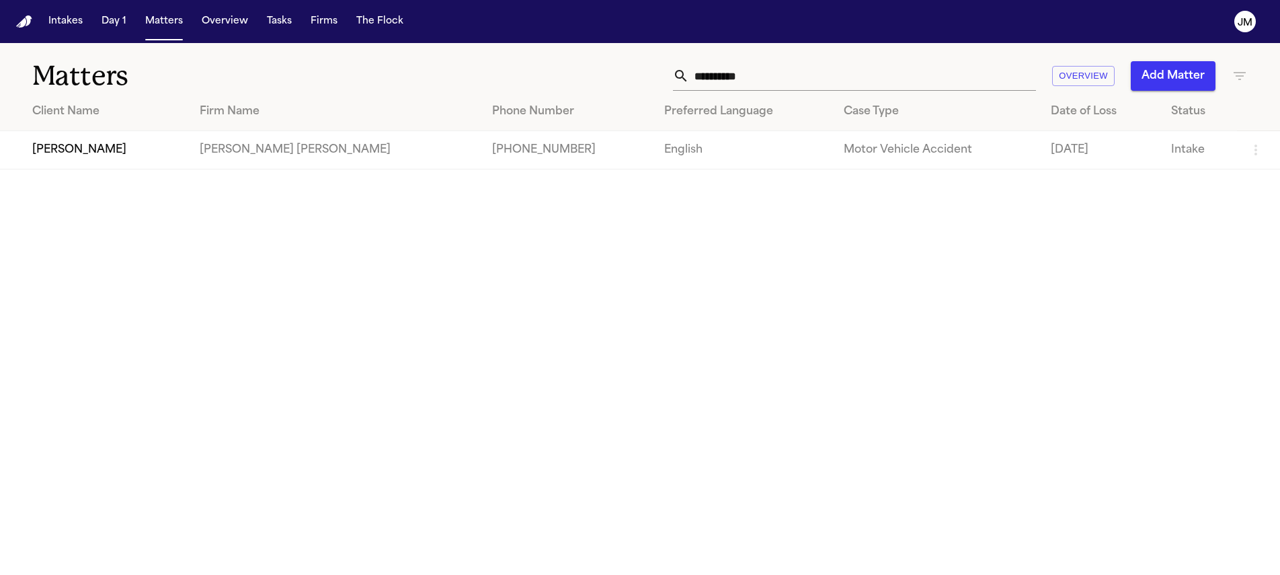
click at [150, 151] on div "Amber Williams" at bounding box center [105, 150] width 146 height 16
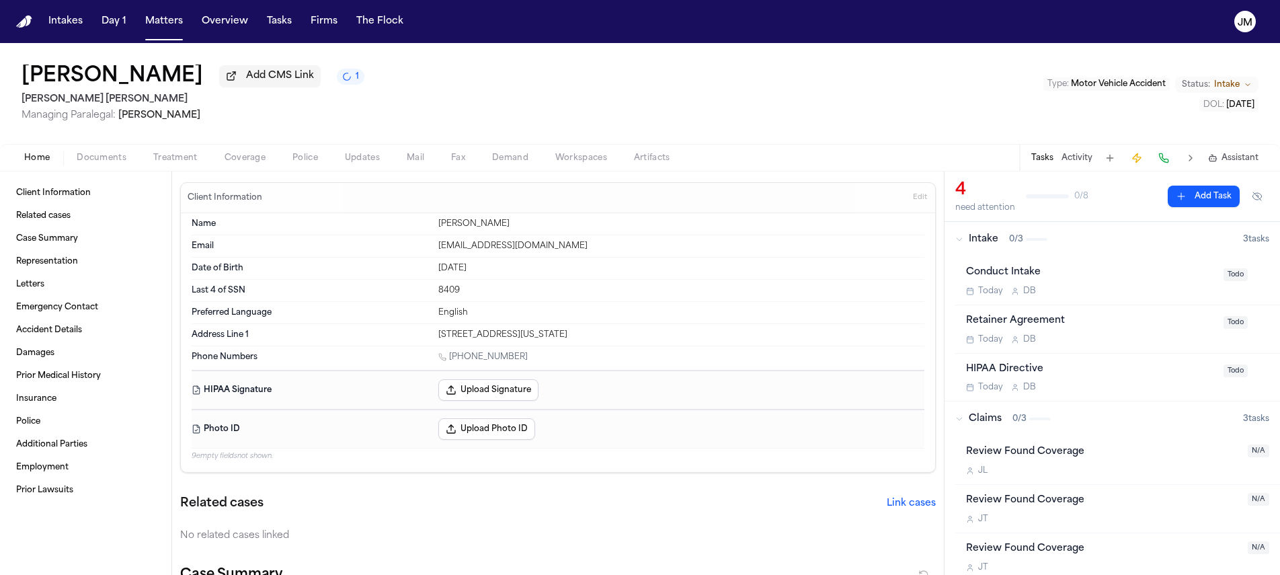
click at [227, 151] on div "Home Documents Treatment Coverage Police Updates Mail Fax Demand Workspaces Art…" at bounding box center [640, 157] width 1280 height 27
click at [233, 155] on span "Coverage" at bounding box center [245, 158] width 41 height 11
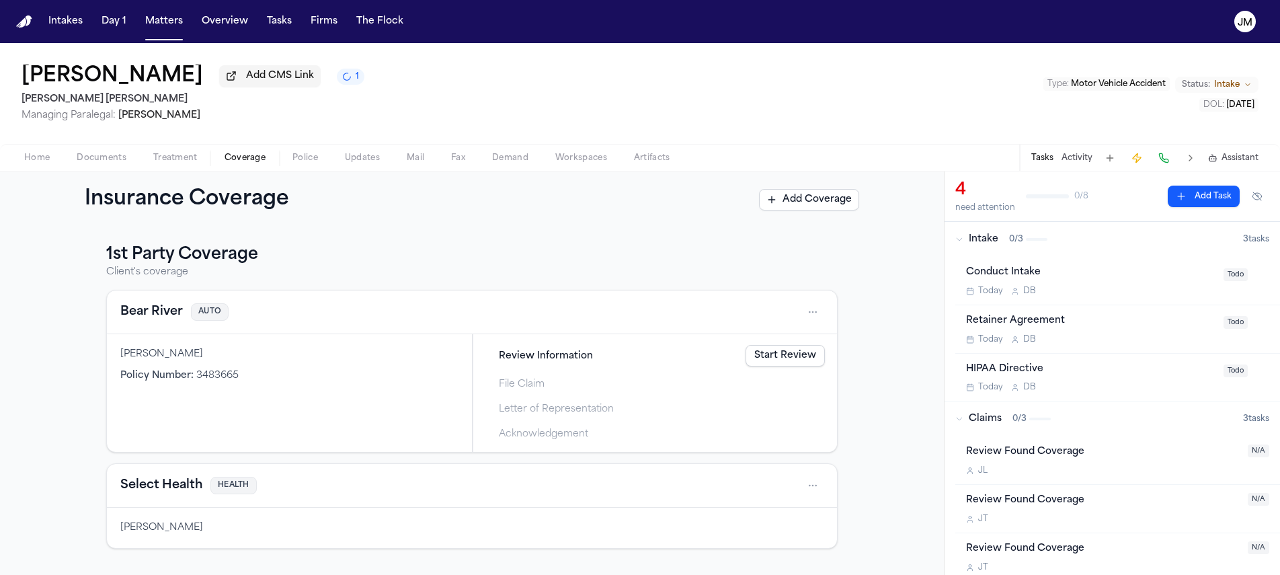
scroll to position [228, 0]
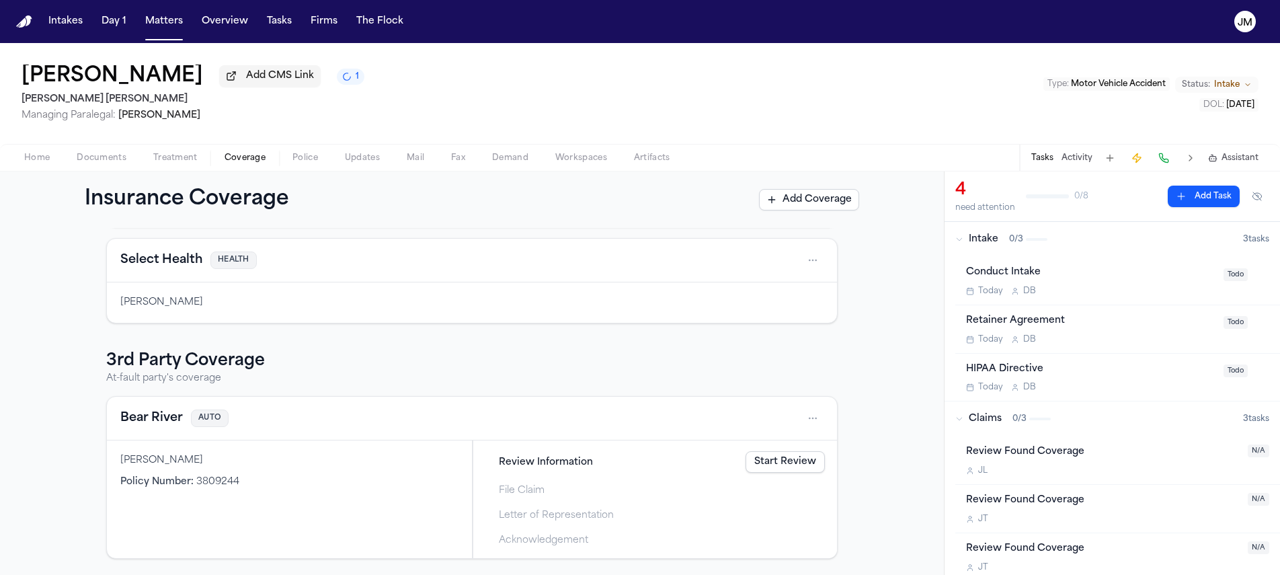
click at [53, 166] on span "button" at bounding box center [37, 165] width 42 height 1
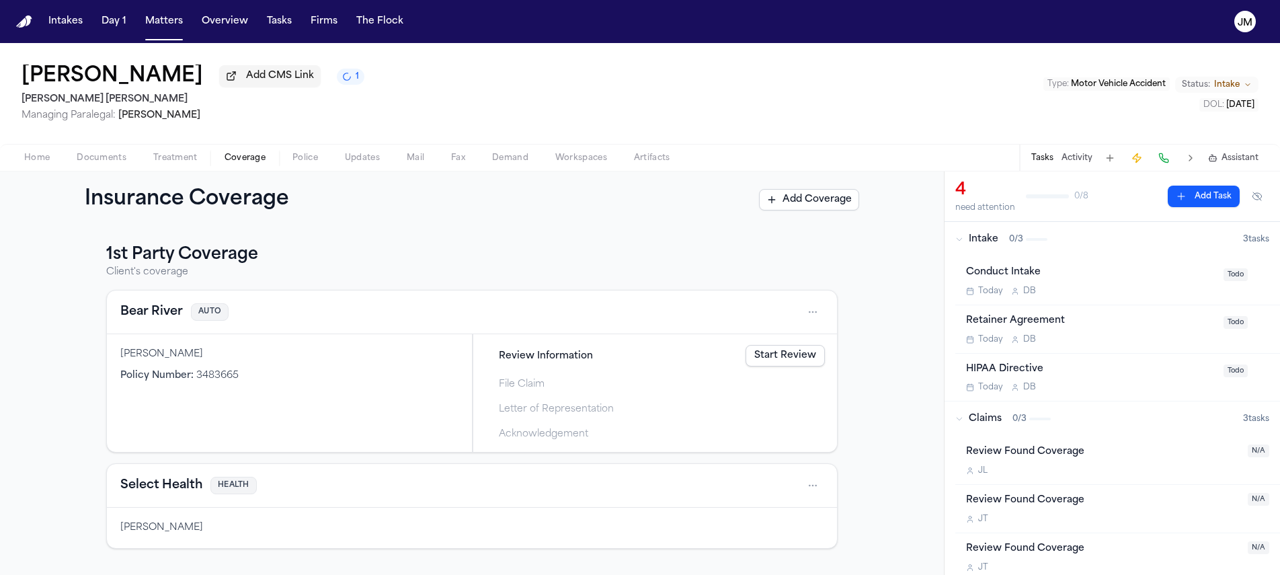
click at [233, 166] on span "button" at bounding box center [244, 165] width 57 height 1
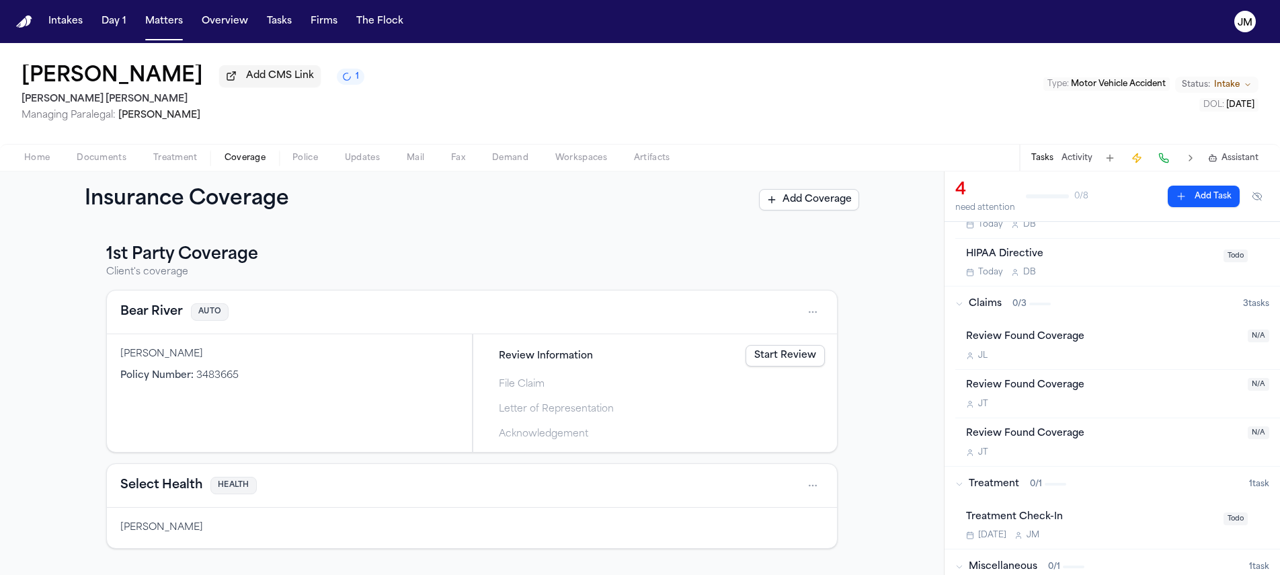
click at [21, 159] on button "Home" at bounding box center [37, 158] width 52 height 16
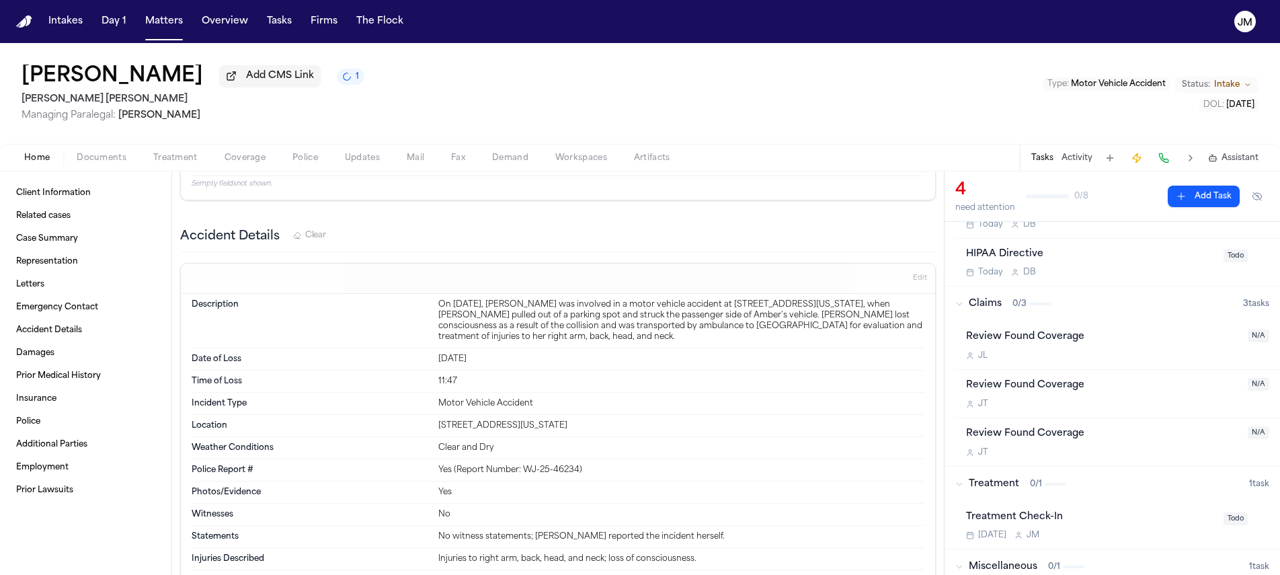
scroll to position [762, 0]
